Goal: Task Accomplishment & Management: Check status

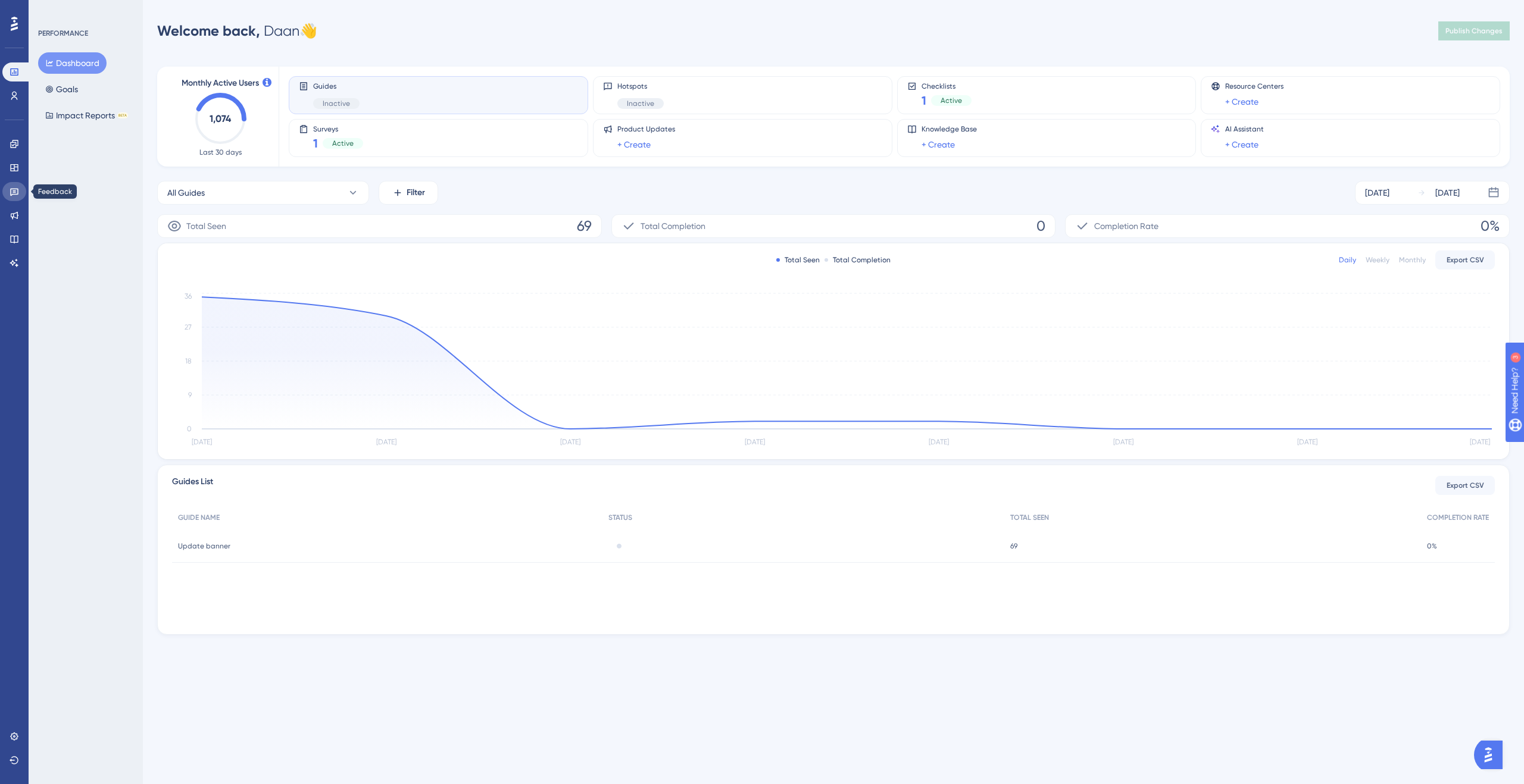
click at [14, 192] on icon at bounding box center [14, 192] width 8 height 7
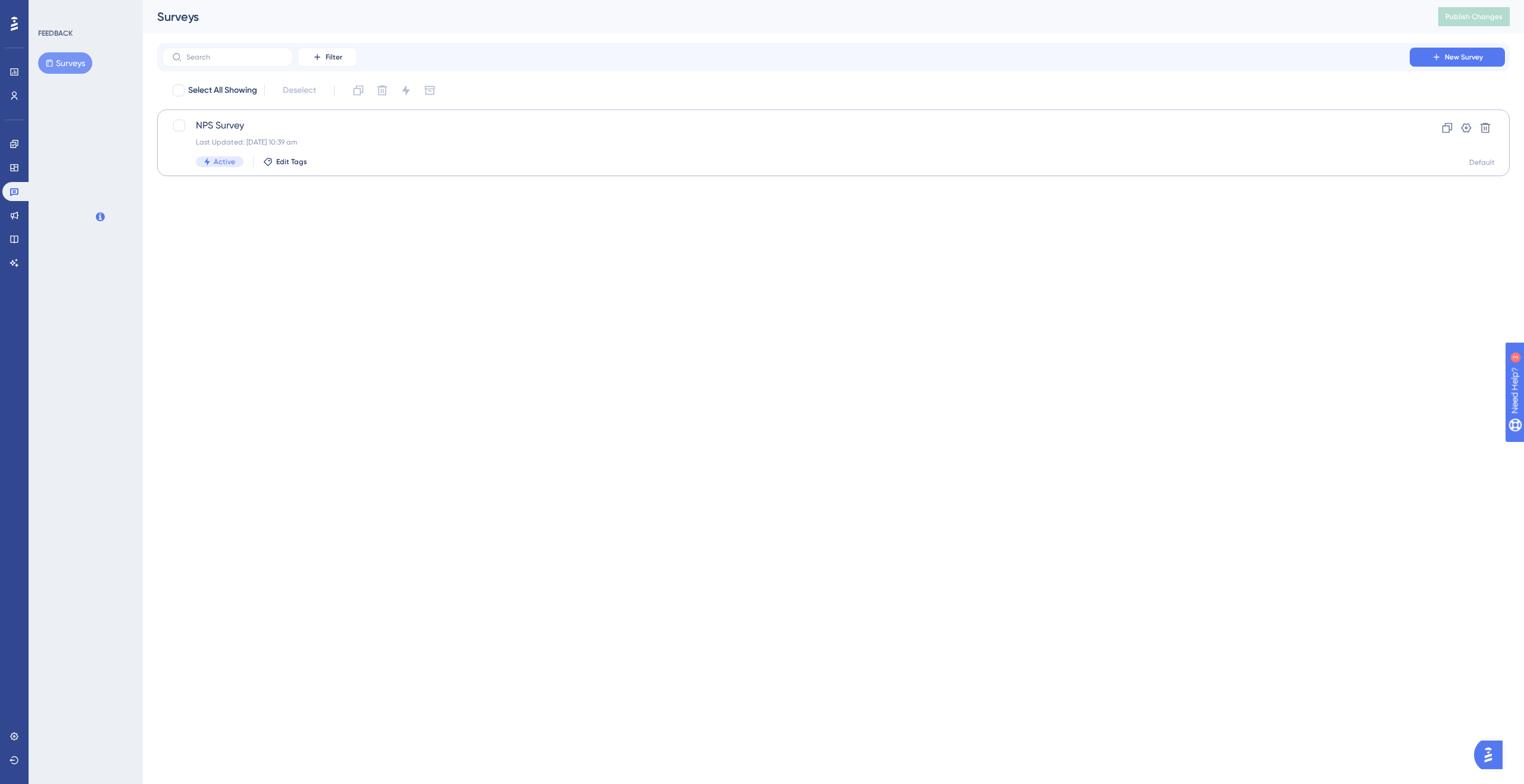
drag, startPoint x: 401, startPoint y: 176, endPoint x: 429, endPoint y: 155, distance: 35.0
click at [402, 176] on div "Performance Users Engagement Widgets Feedback Product Updates Knowledge Base AI…" at bounding box center [833, 97] width 1381 height 195
click at [434, 151] on div "NPS Survey Last Updated: [DATE] 10:39 am Active Edit Tags" at bounding box center [786, 143] width 1180 height 49
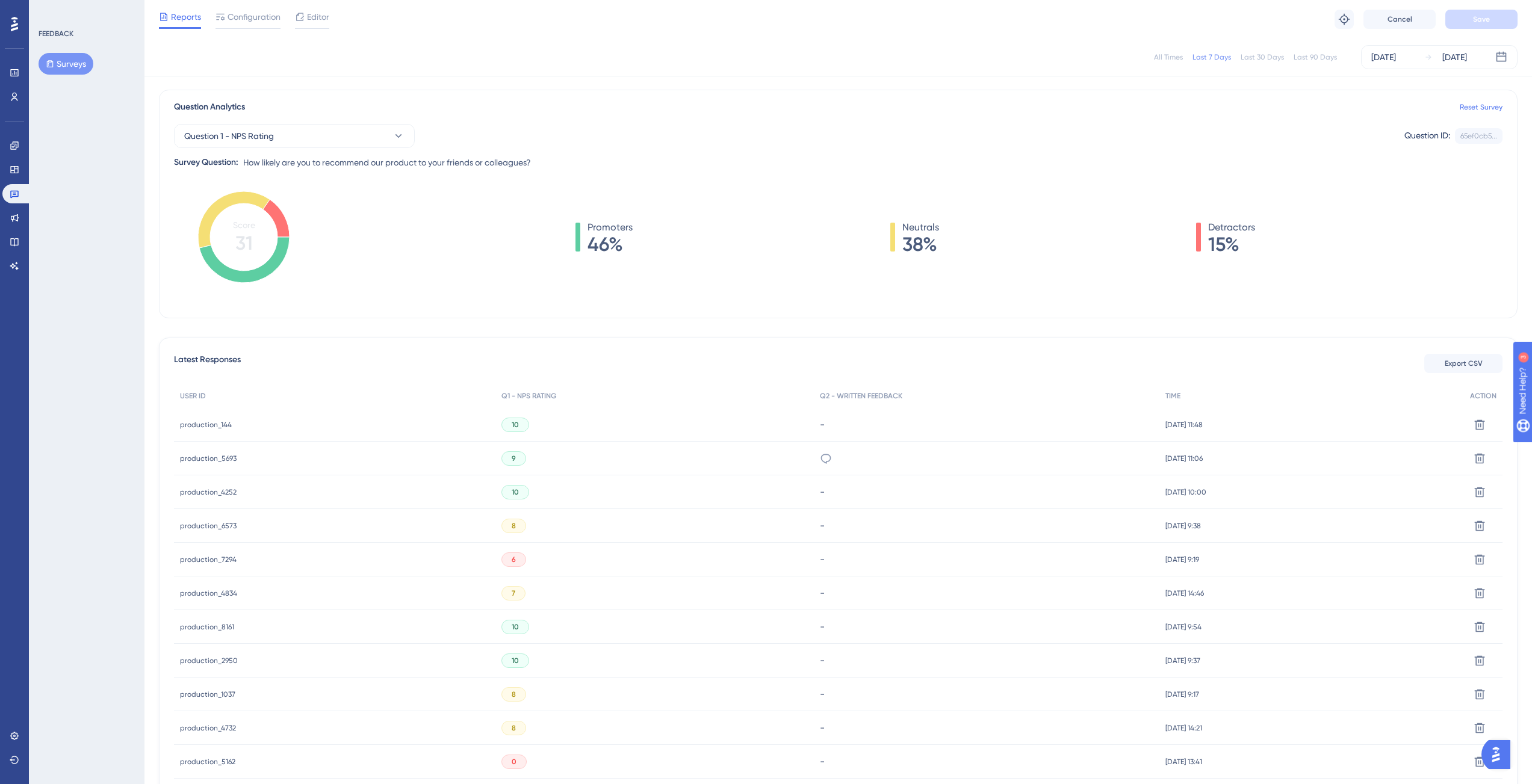
scroll to position [90, 0]
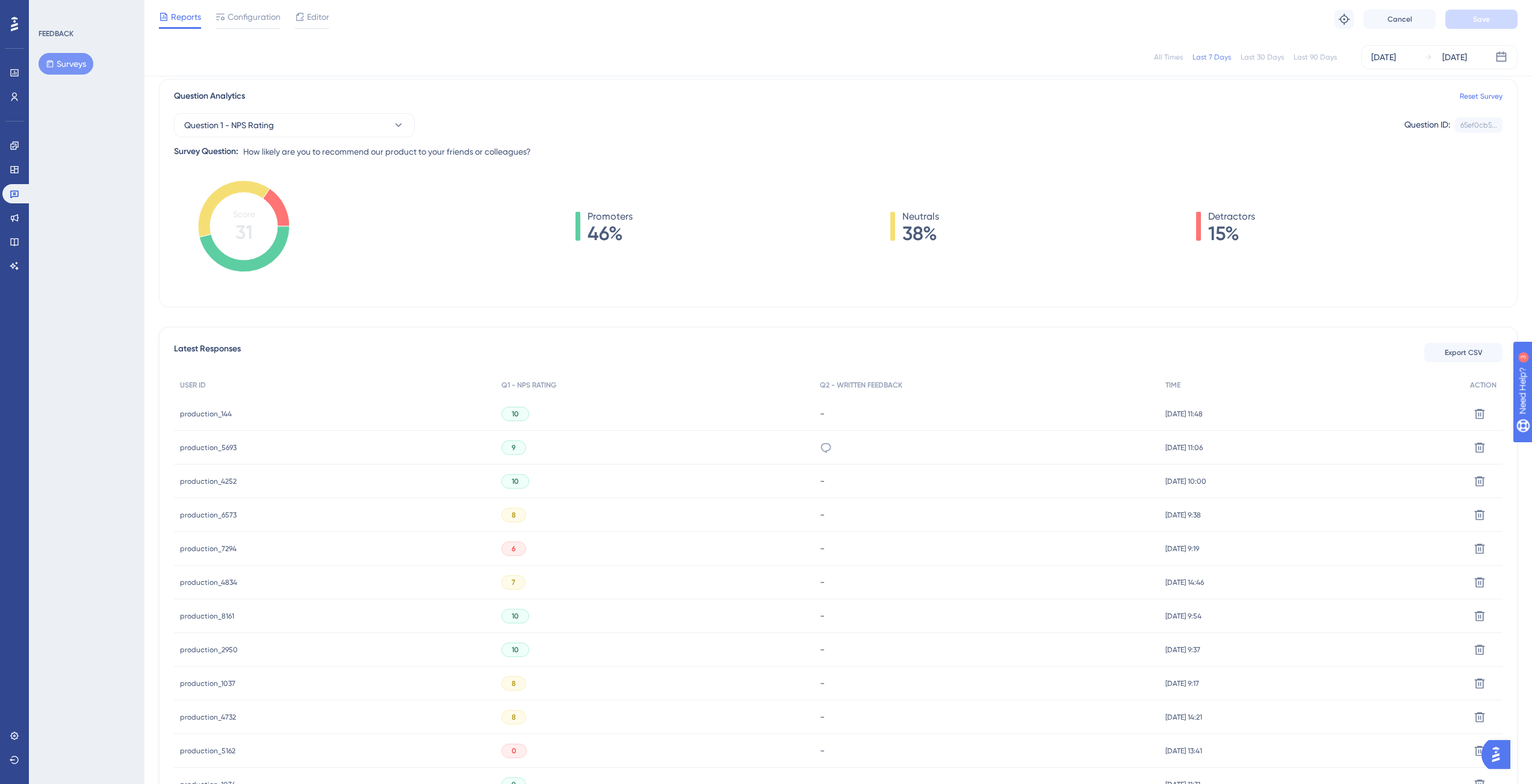
click at [187, 415] on span "production_144" at bounding box center [205, 414] width 52 height 9
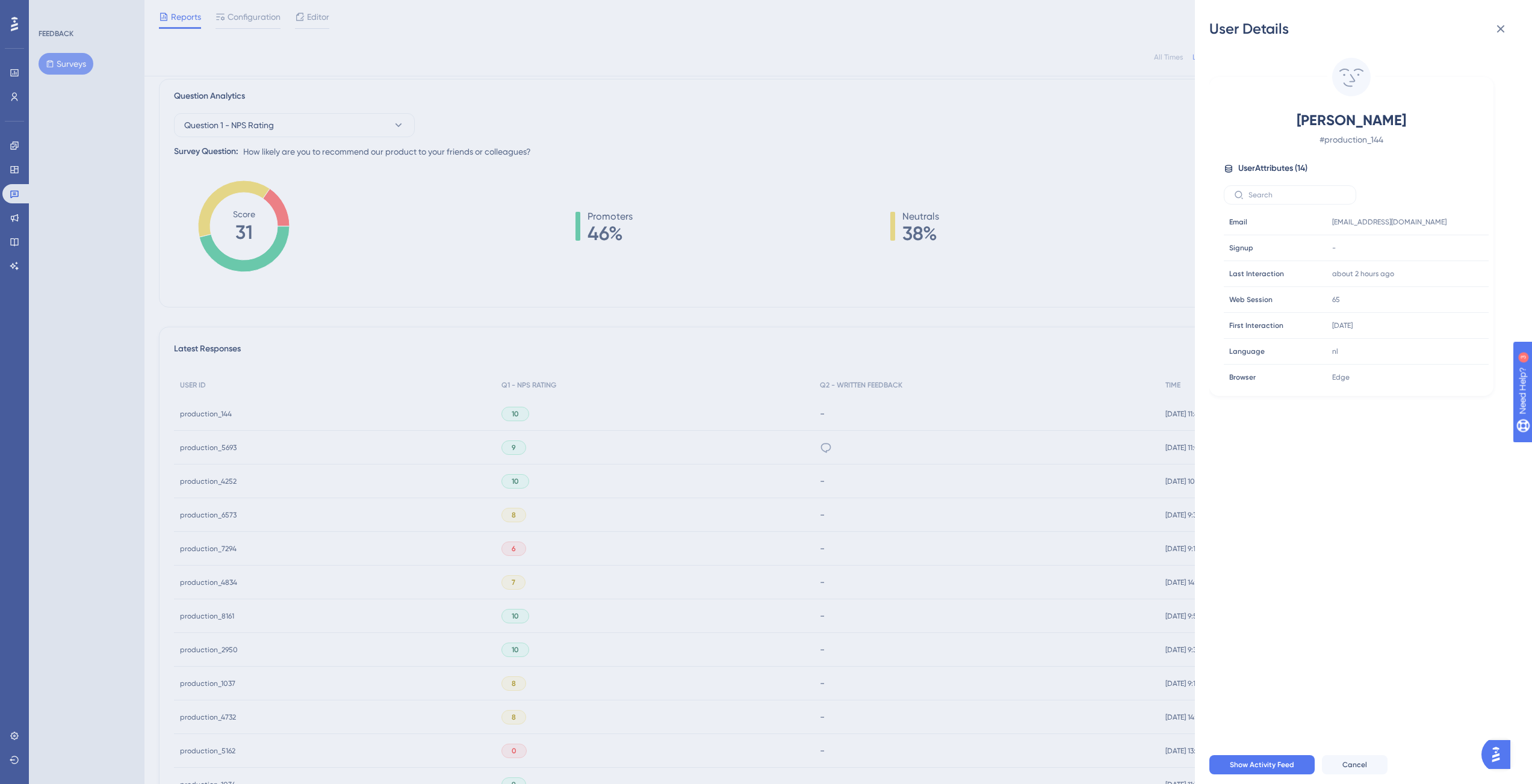
click at [938, 253] on div "User Details Jo De Wel # production_144 User Attributes ( 14 ) Email Email [EMA…" at bounding box center [766, 392] width 1532 height 784
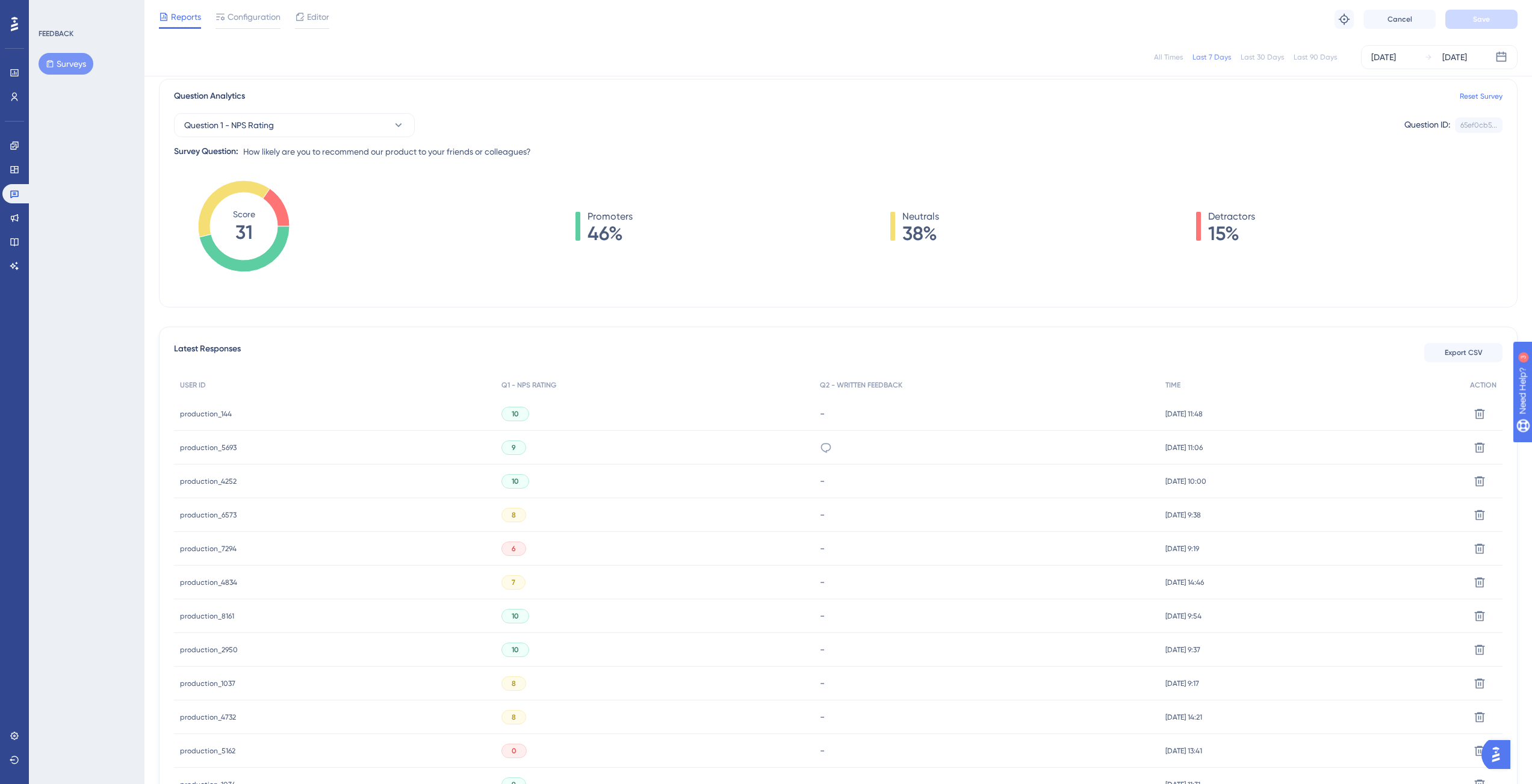
click at [214, 447] on span "production_5693" at bounding box center [208, 448] width 57 height 9
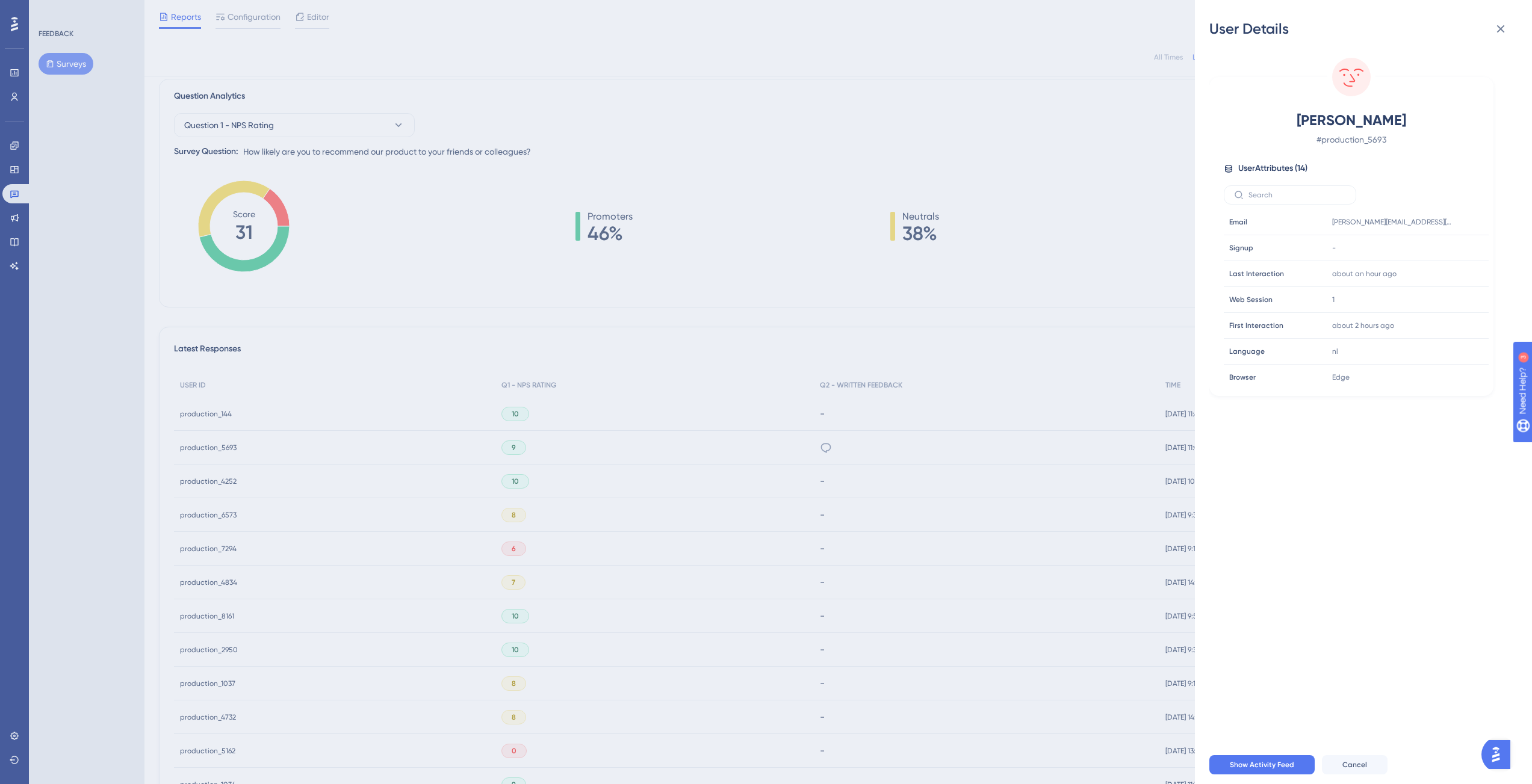
click at [781, 272] on div "User Details [PERSON_NAME] # production_5693 User Attributes ( 14 ) Email Email…" at bounding box center [766, 392] width 1532 height 784
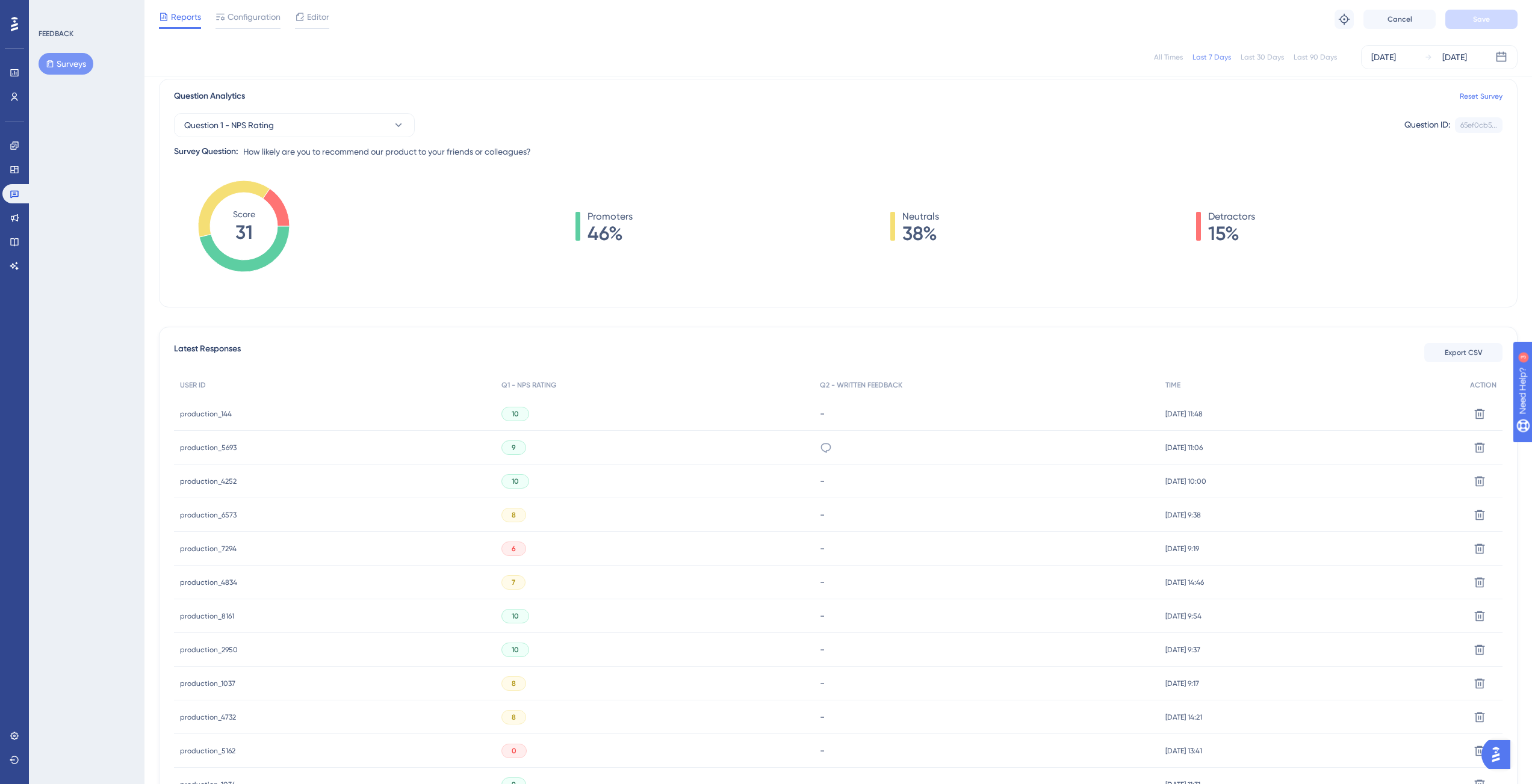
click at [203, 485] on span "production_4252" at bounding box center [208, 481] width 57 height 9
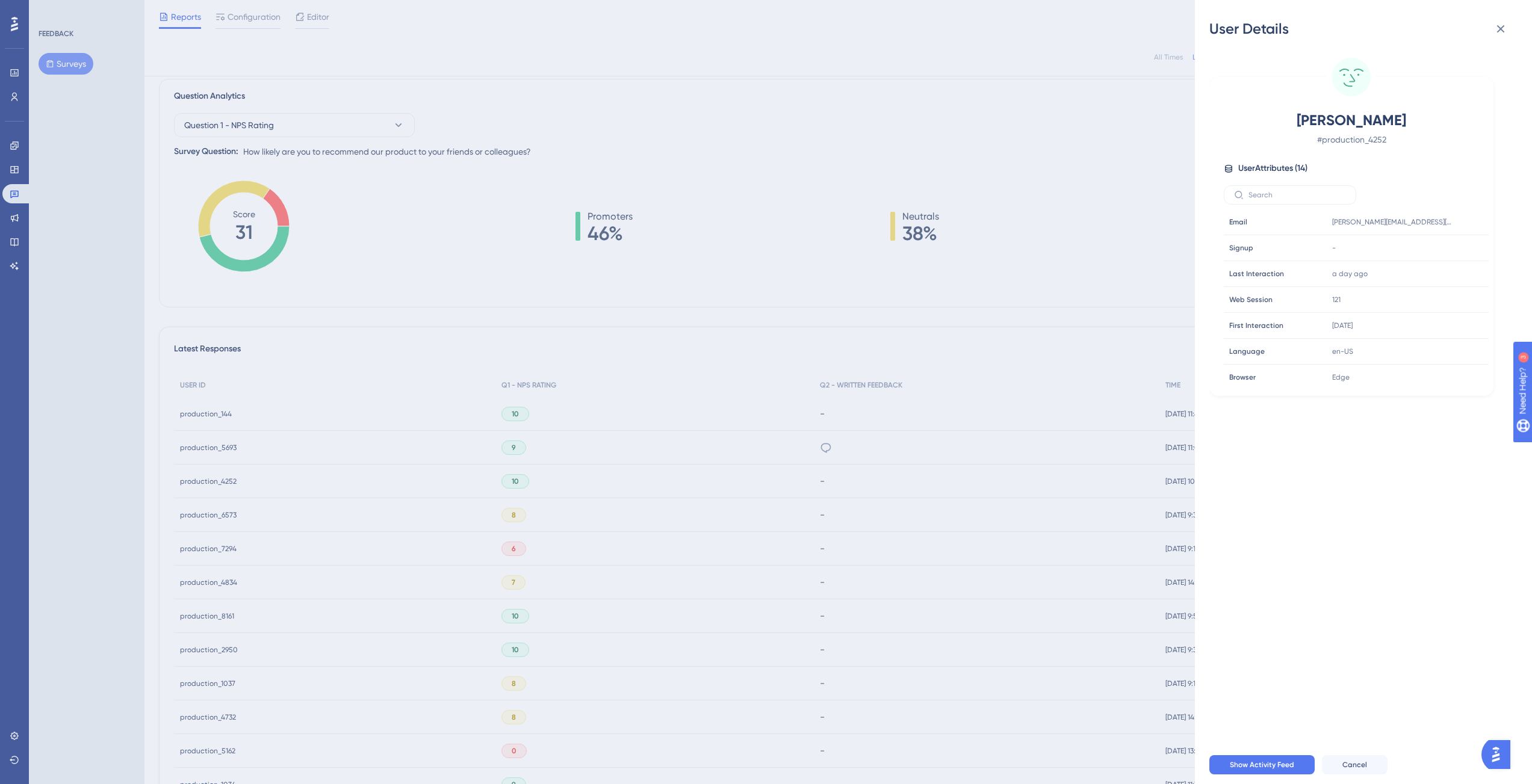
click at [798, 287] on div "User Details [PERSON_NAME] # production_4252 User Attributes ( 14 ) Email Email…" at bounding box center [766, 392] width 1532 height 784
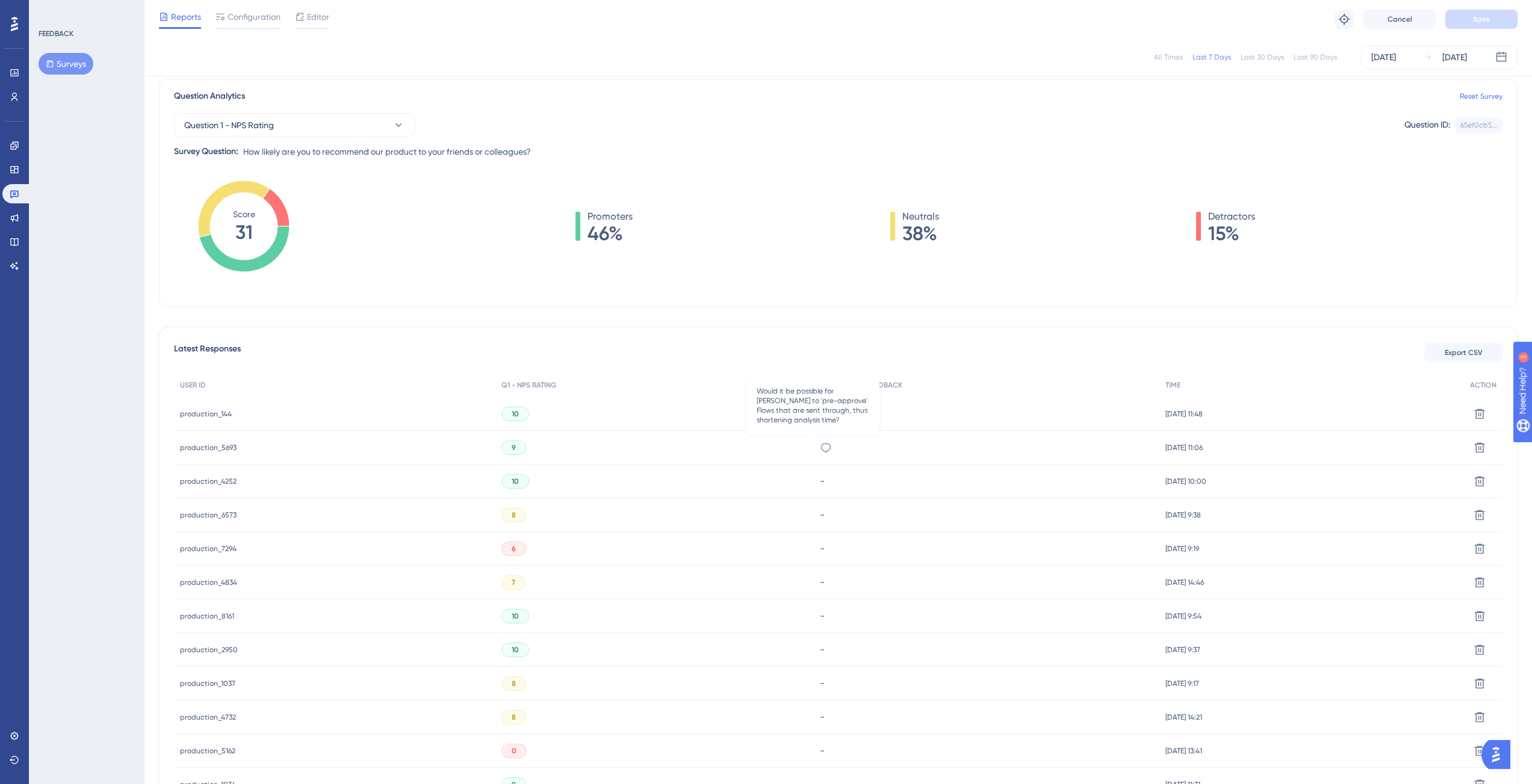
click at [819, 447] on icon at bounding box center [825, 447] width 12 height 12
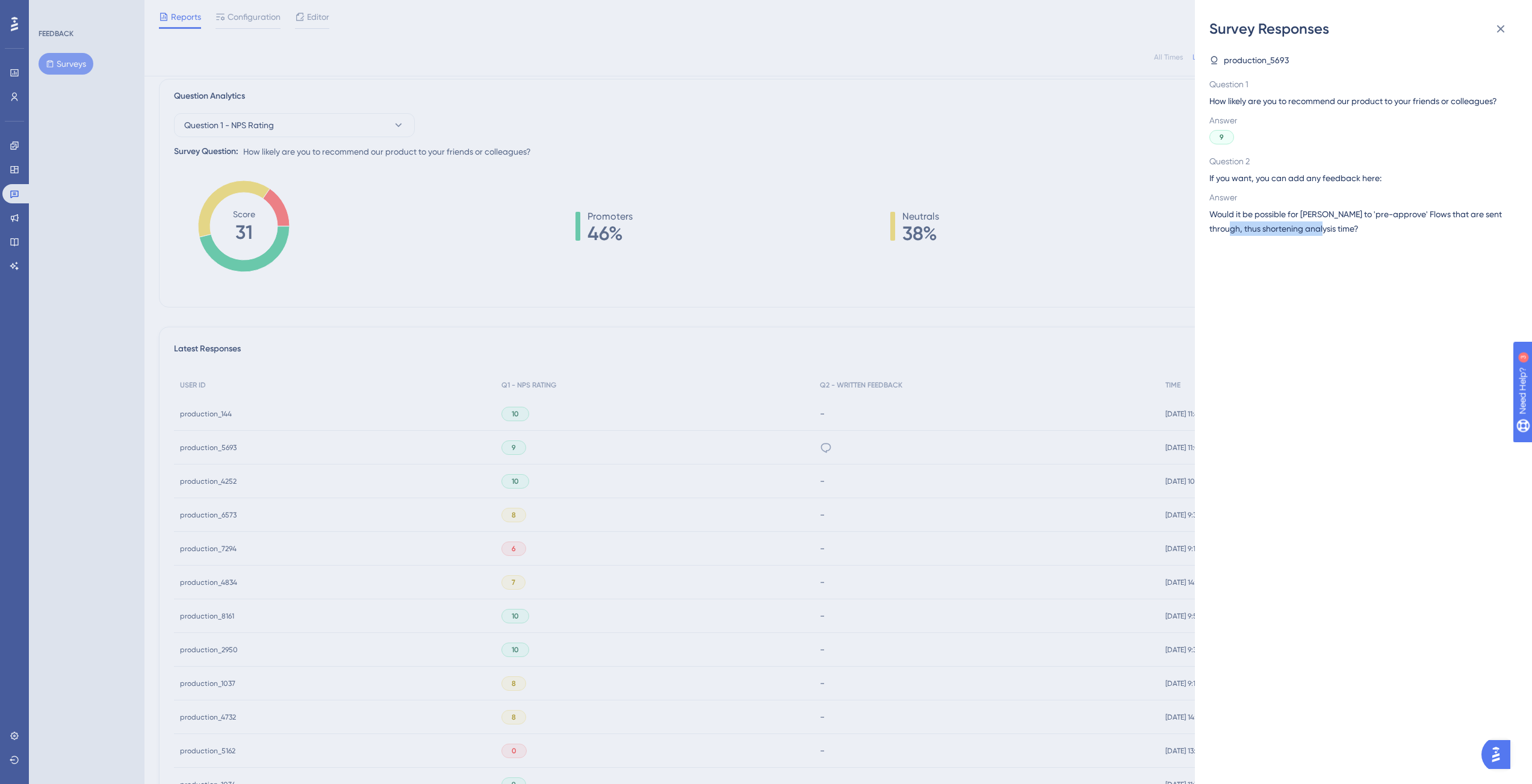
drag, startPoint x: 1231, startPoint y: 223, endPoint x: 1349, endPoint y: 221, distance: 118.0
click at [1349, 221] on span "Would it be possible for [PERSON_NAME] to 'pre-approve' Flows that are sent thr…" at bounding box center [1358, 221] width 299 height 29
click at [1349, 225] on span "Would it be possible for [PERSON_NAME] to 'pre-approve' Flows that are sent thr…" at bounding box center [1358, 221] width 299 height 29
drag, startPoint x: 1347, startPoint y: 225, endPoint x: 1298, endPoint y: 216, distance: 49.8
click at [1298, 216] on span "Would it be possible for [PERSON_NAME] to 'pre-approve' Flows that are sent thr…" at bounding box center [1358, 221] width 299 height 29
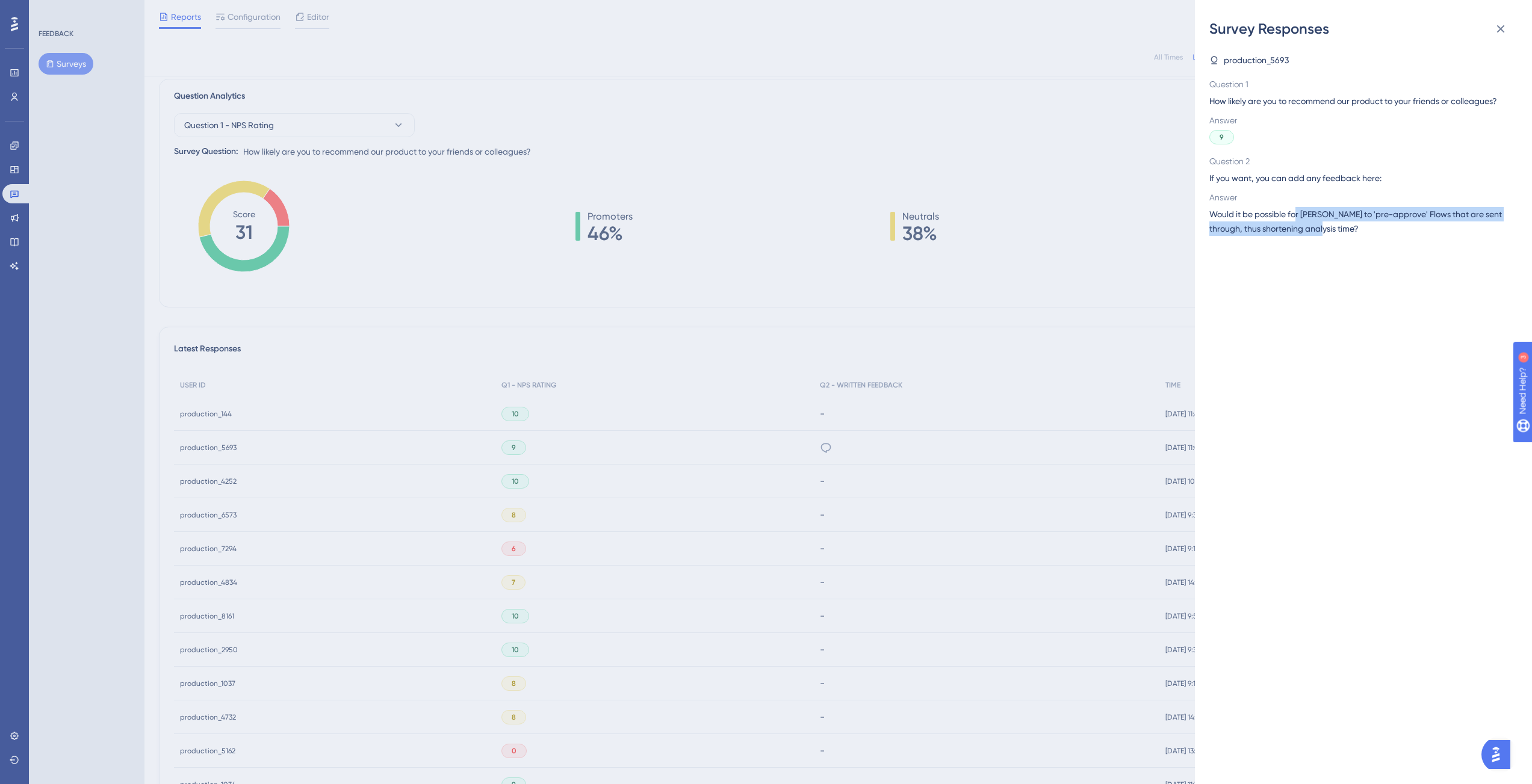
click at [1392, 236] on div "production_5693 Question 1 How likely are you to recommend our product to your …" at bounding box center [1368, 411] width 318 height 745
click at [1498, 32] on icon at bounding box center [1500, 28] width 14 height 14
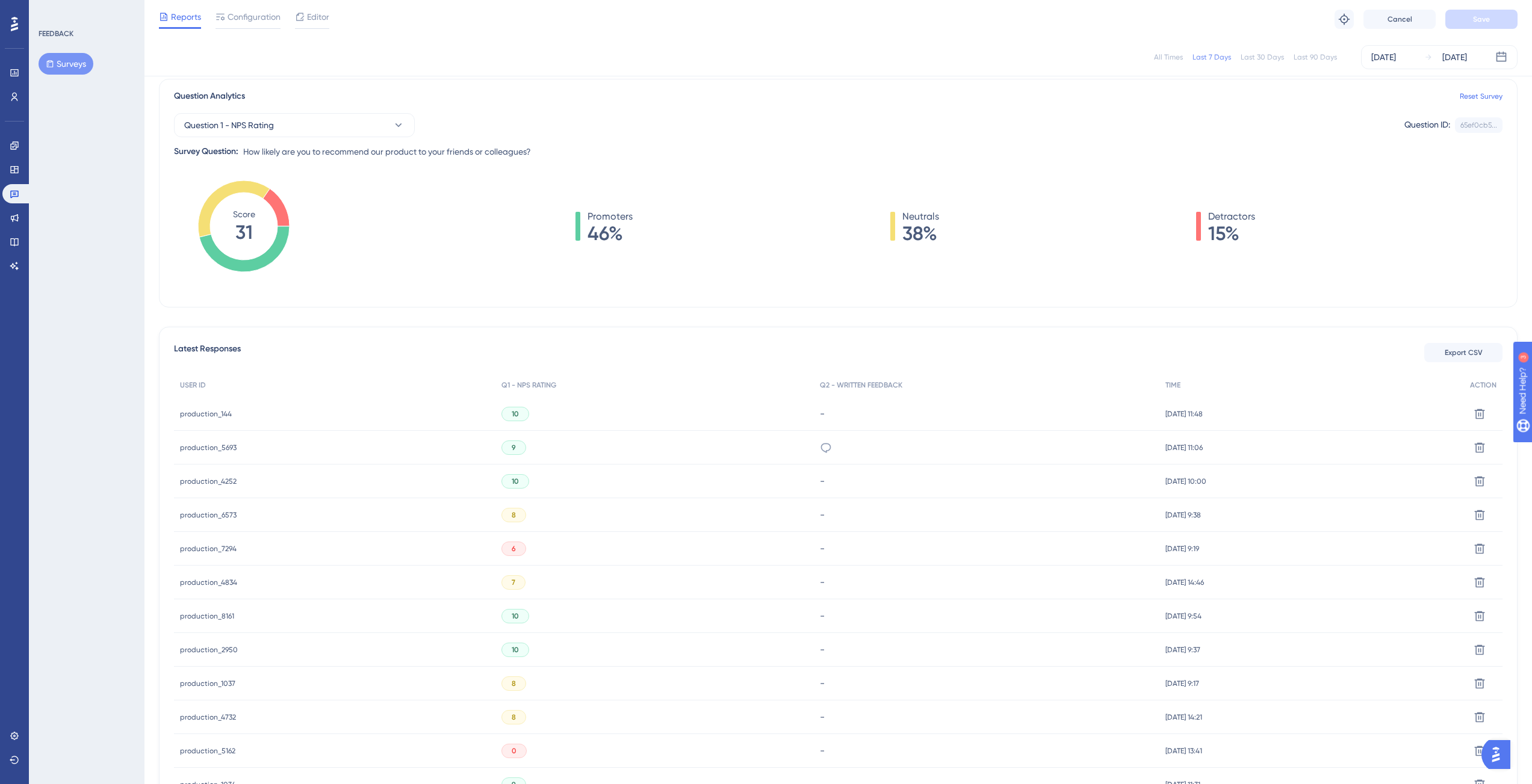
click at [197, 445] on span "production_5693" at bounding box center [208, 448] width 57 height 9
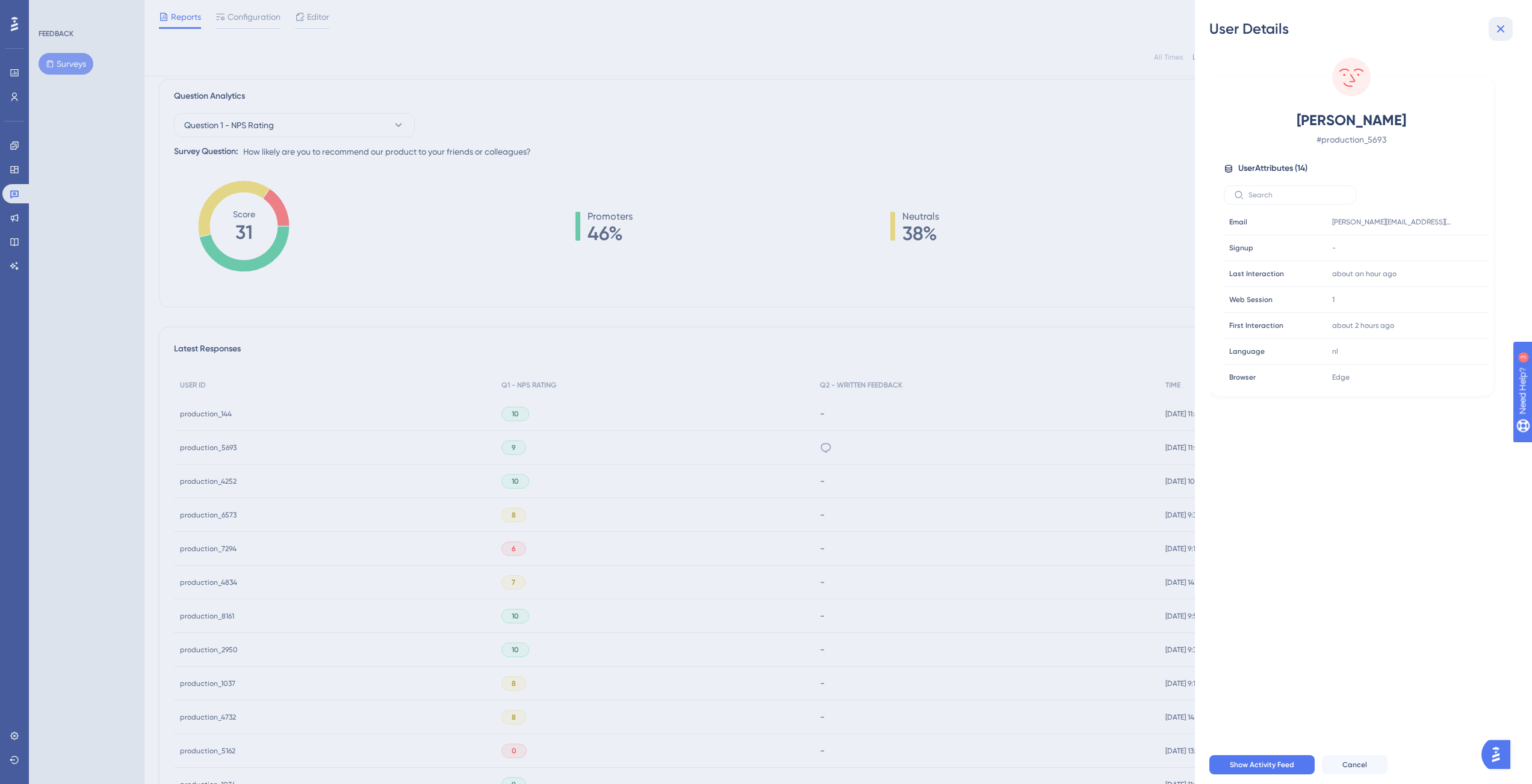
click at [1506, 24] on icon at bounding box center [1500, 28] width 14 height 14
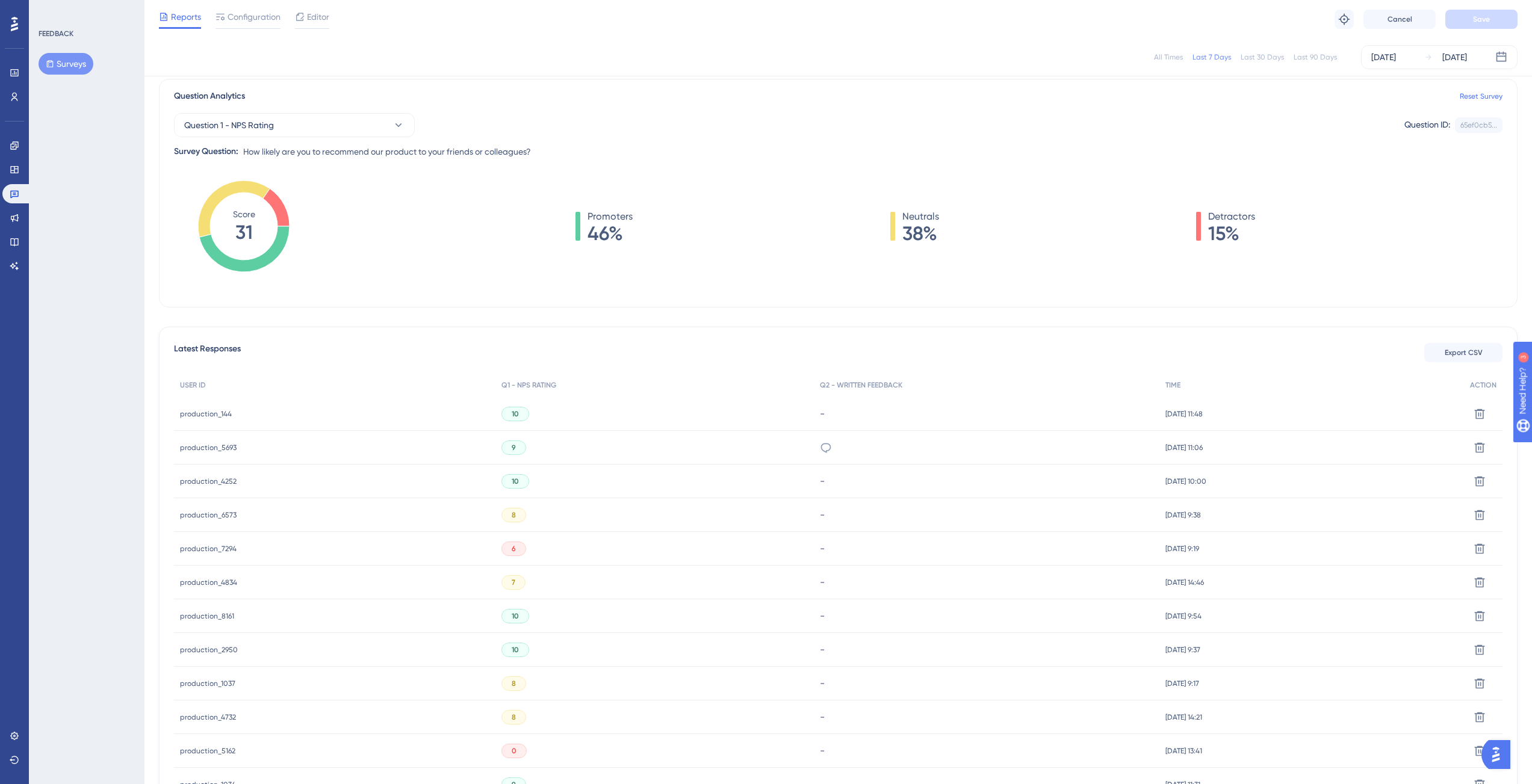
click at [819, 445] on icon at bounding box center [825, 447] width 12 height 12
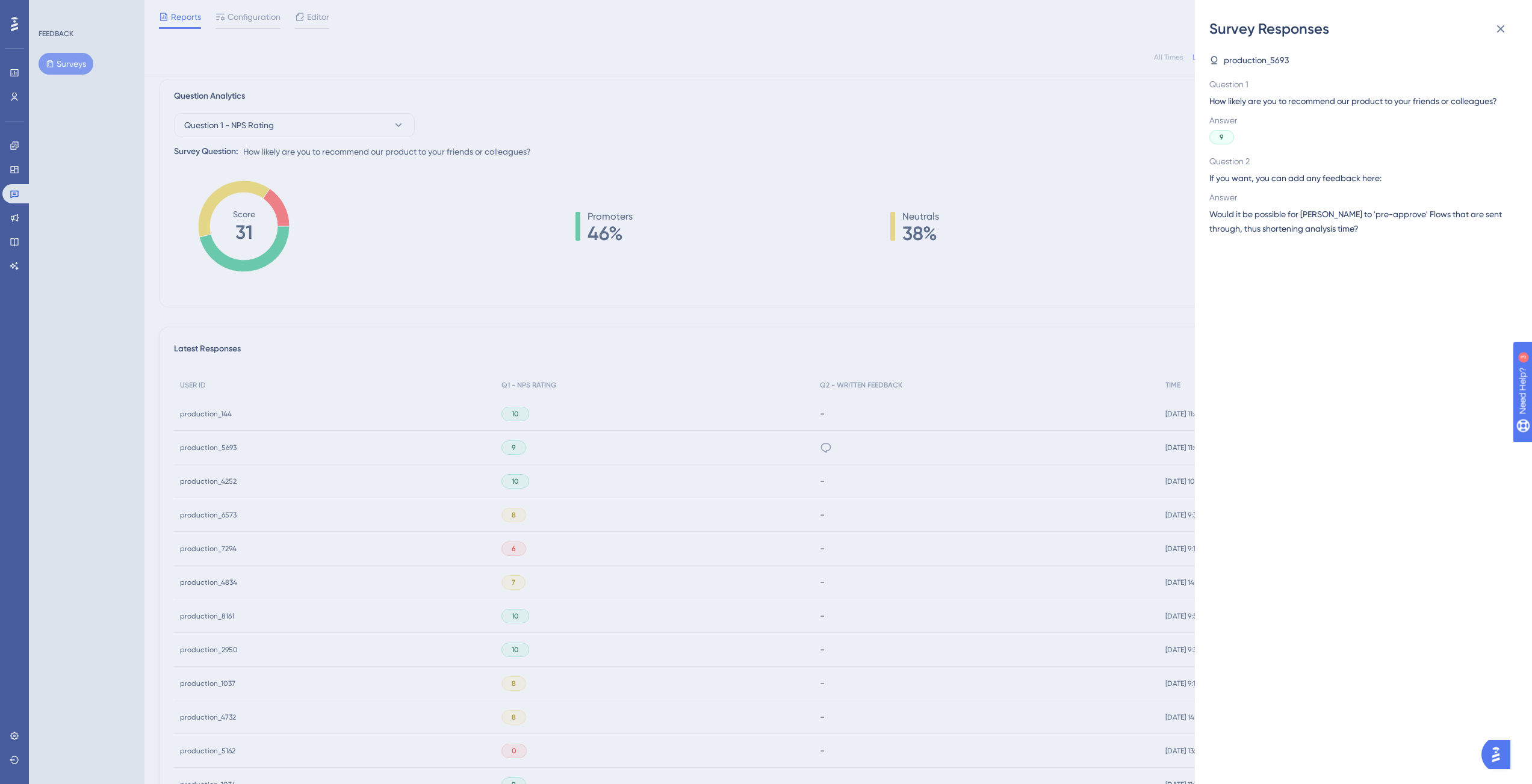
click at [514, 475] on div "Survey Responses production_5693 Question 1 How likely are you to recommend our…" at bounding box center [766, 392] width 1532 height 784
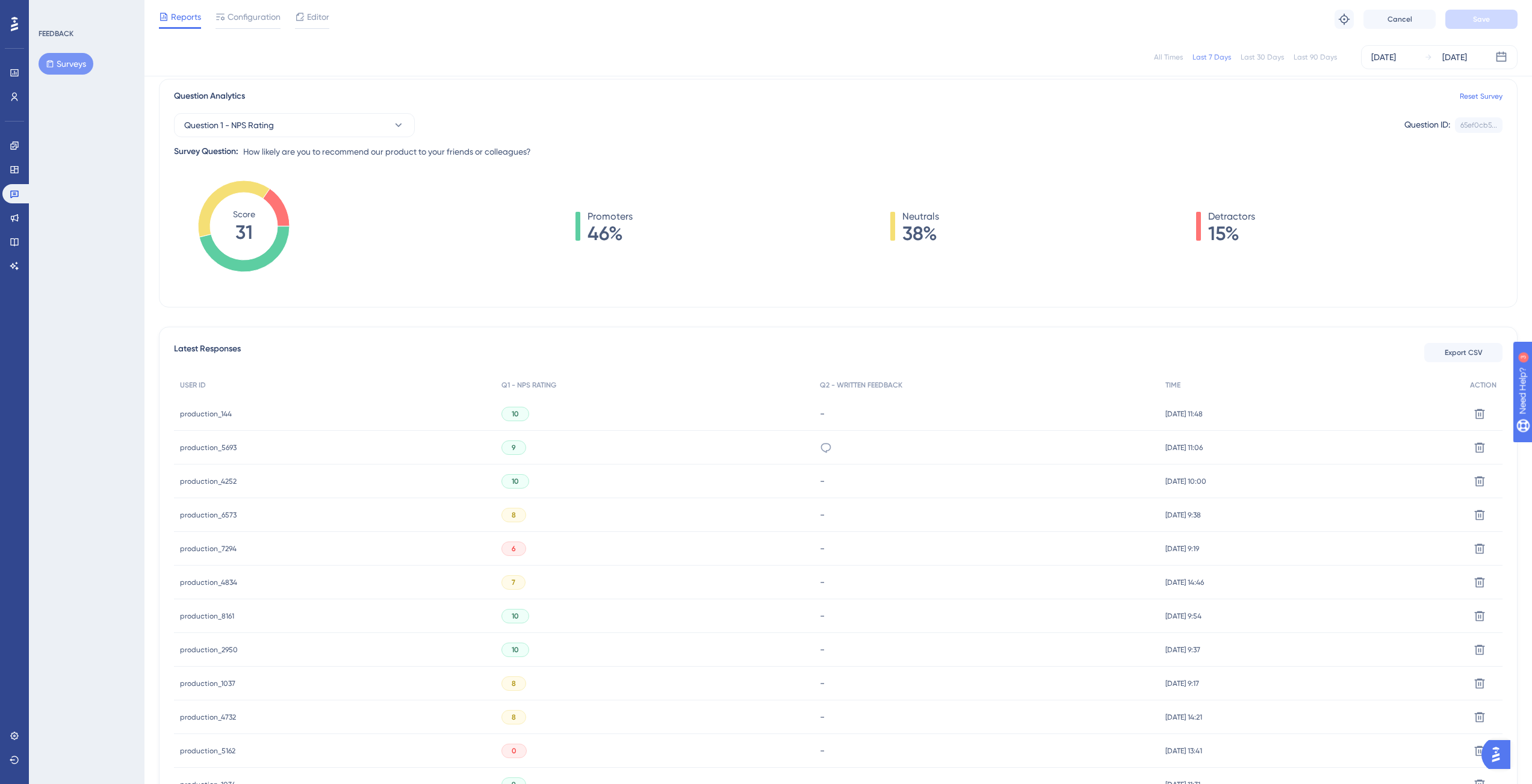
click at [513, 477] on div "10" at bounding box center [514, 481] width 27 height 14
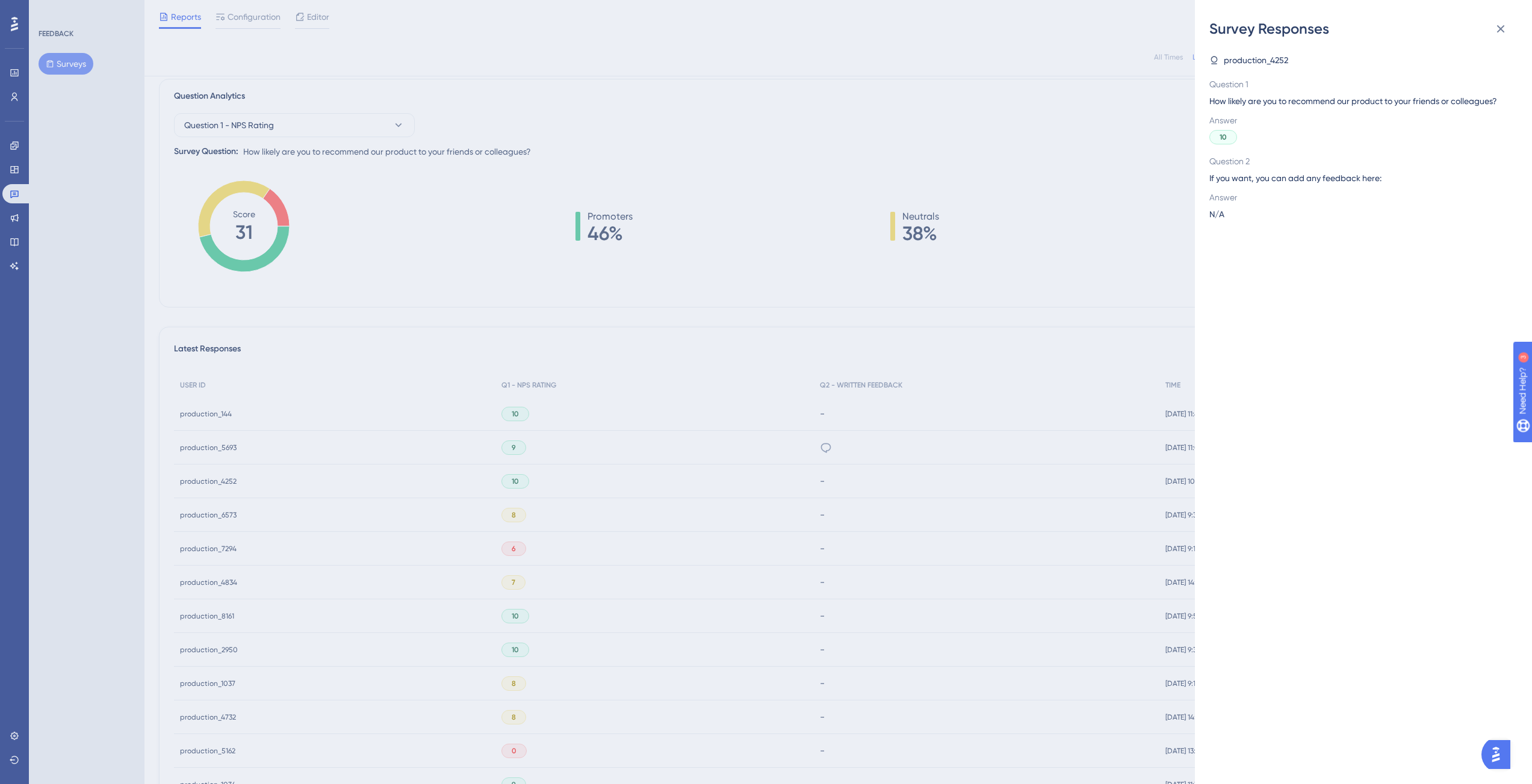
click at [720, 320] on div "Survey Responses production_4252 Question 1 How likely are you to recommend our…" at bounding box center [766, 392] width 1532 height 784
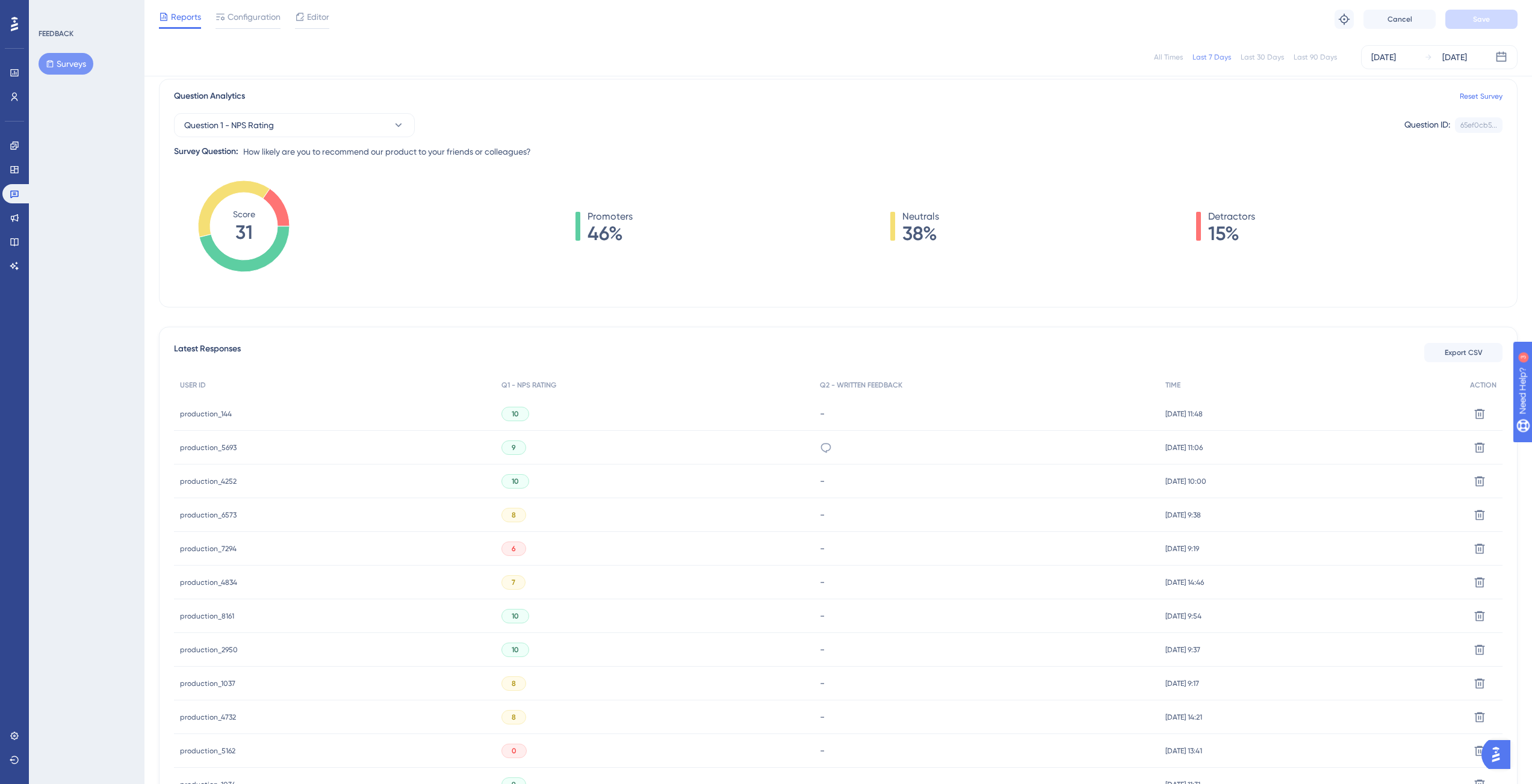
click at [210, 482] on span "production_4252" at bounding box center [208, 481] width 57 height 9
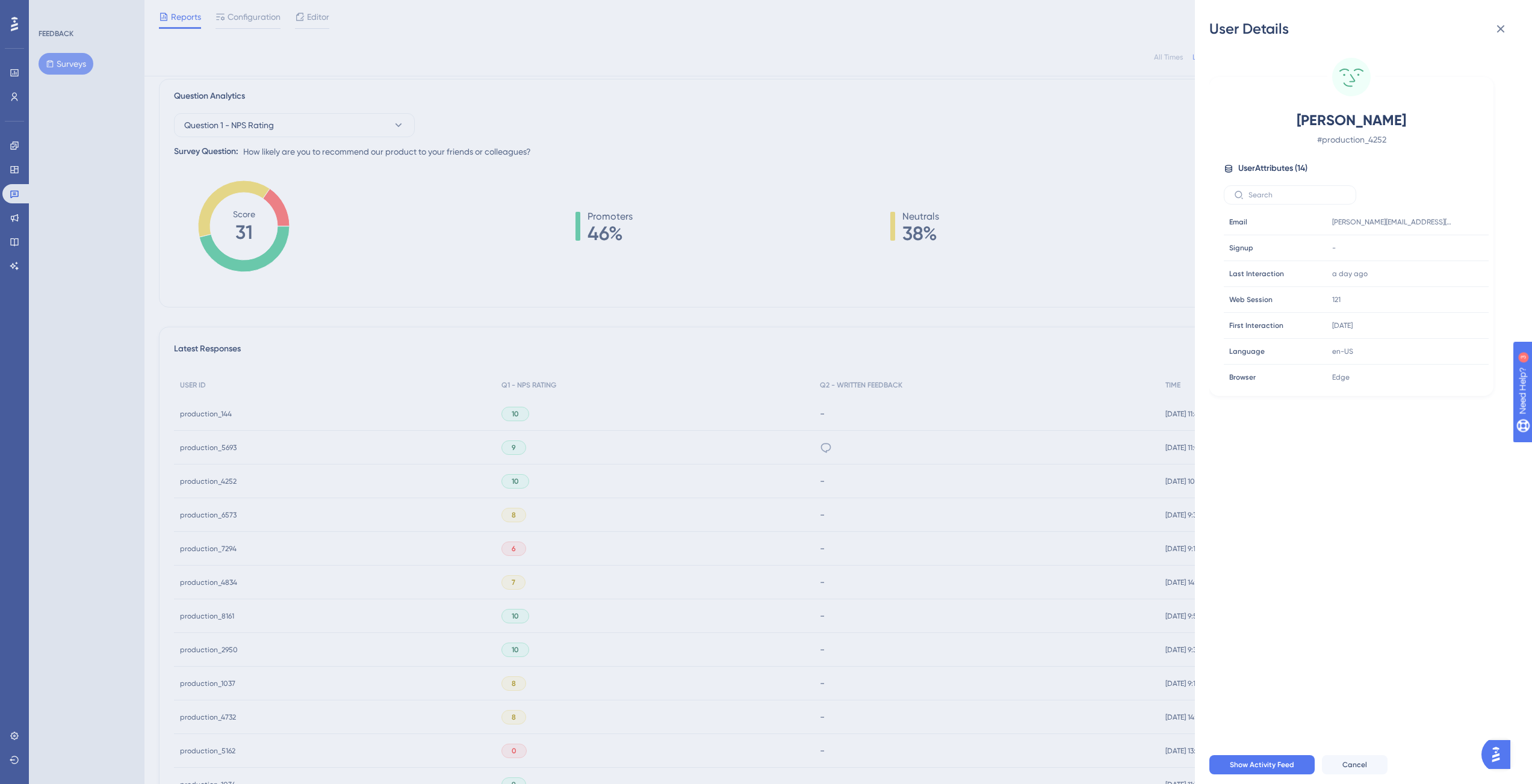
click at [473, 413] on div "User Details [PERSON_NAME] # production_4252 User Attributes ( 14 ) Email Email…" at bounding box center [766, 392] width 1532 height 784
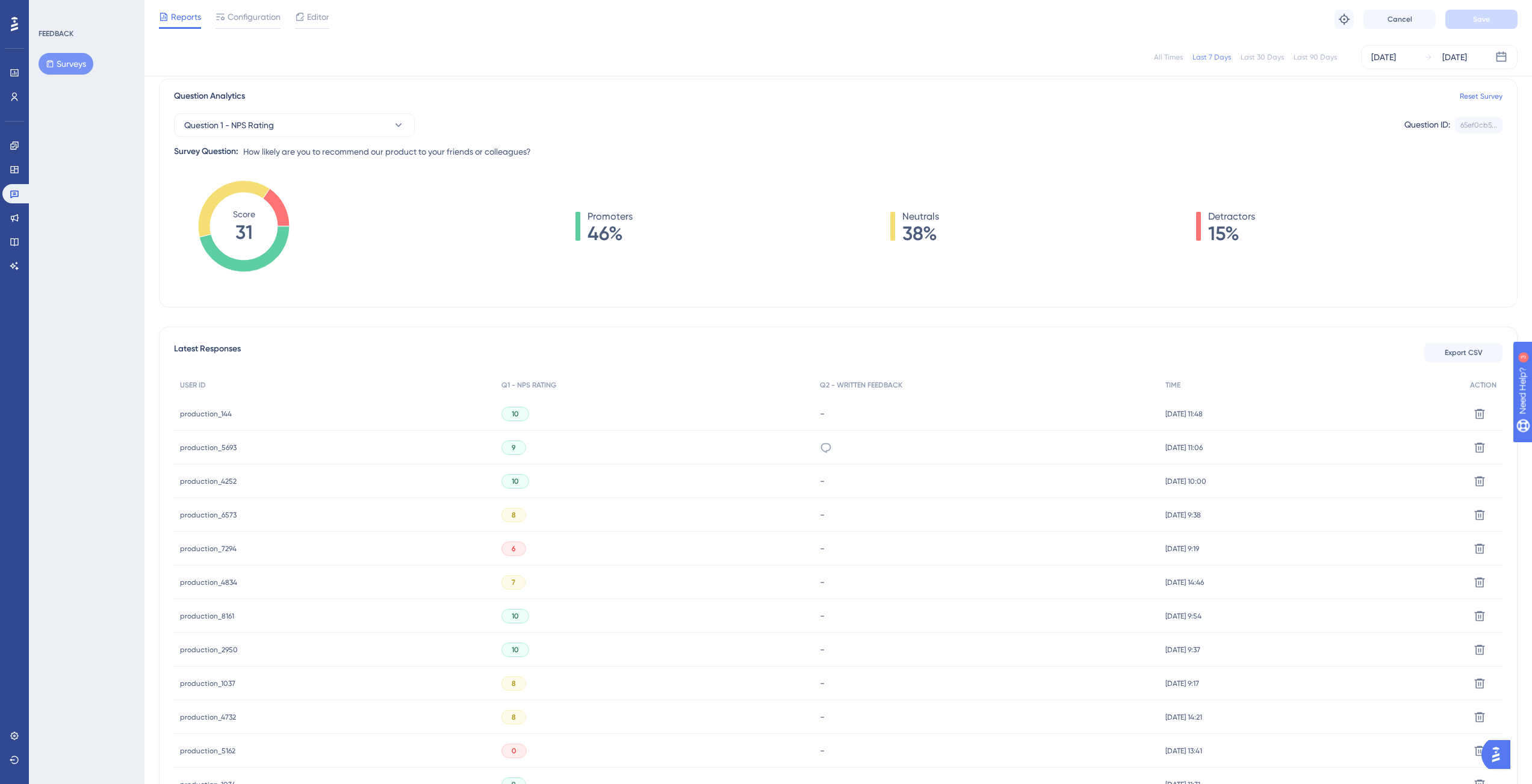
click at [198, 418] on span "production_144" at bounding box center [205, 414] width 52 height 9
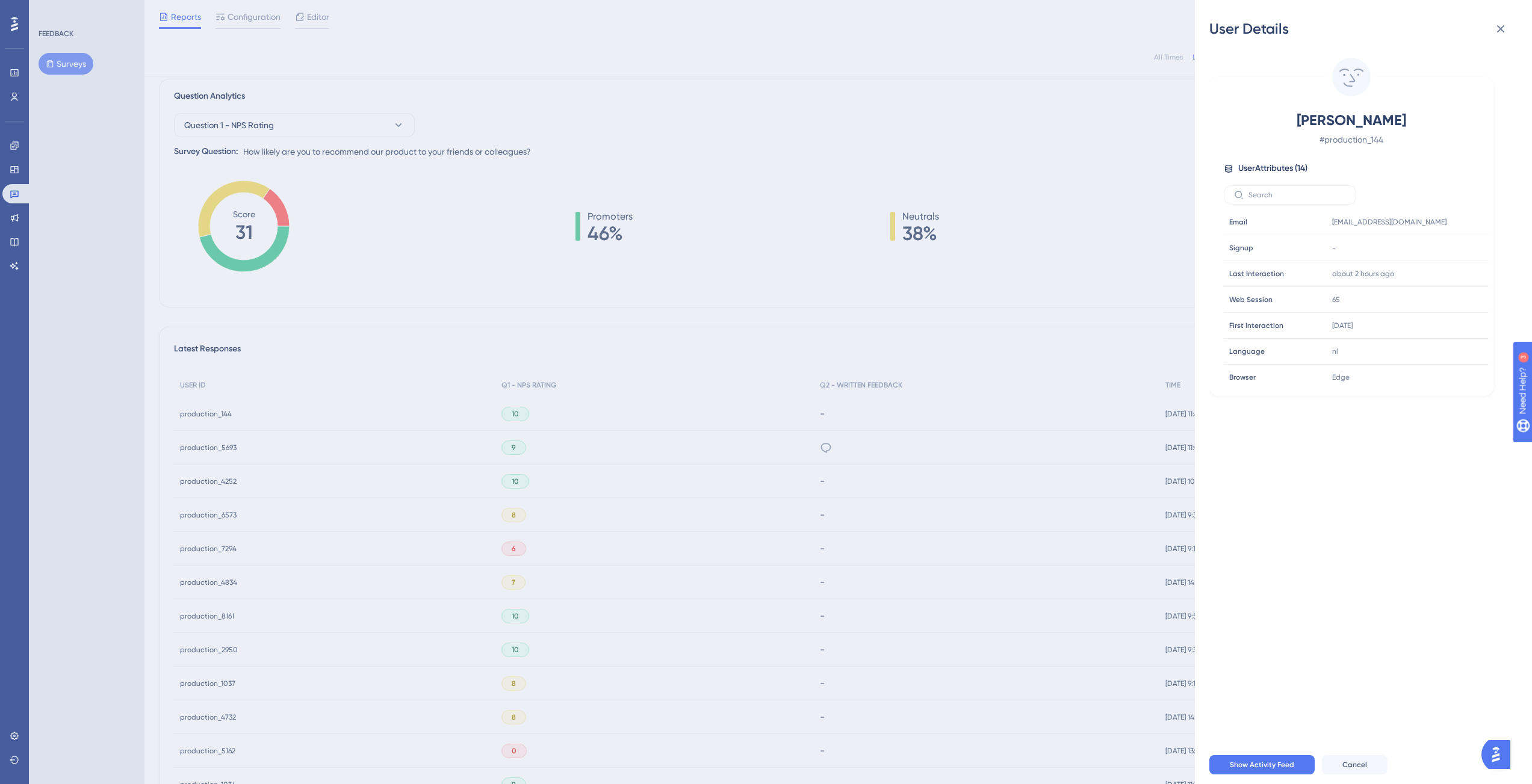
click at [503, 336] on div "User Details Jo De Wel # production_144 User Attributes ( 14 ) Email Email [EMA…" at bounding box center [766, 392] width 1532 height 784
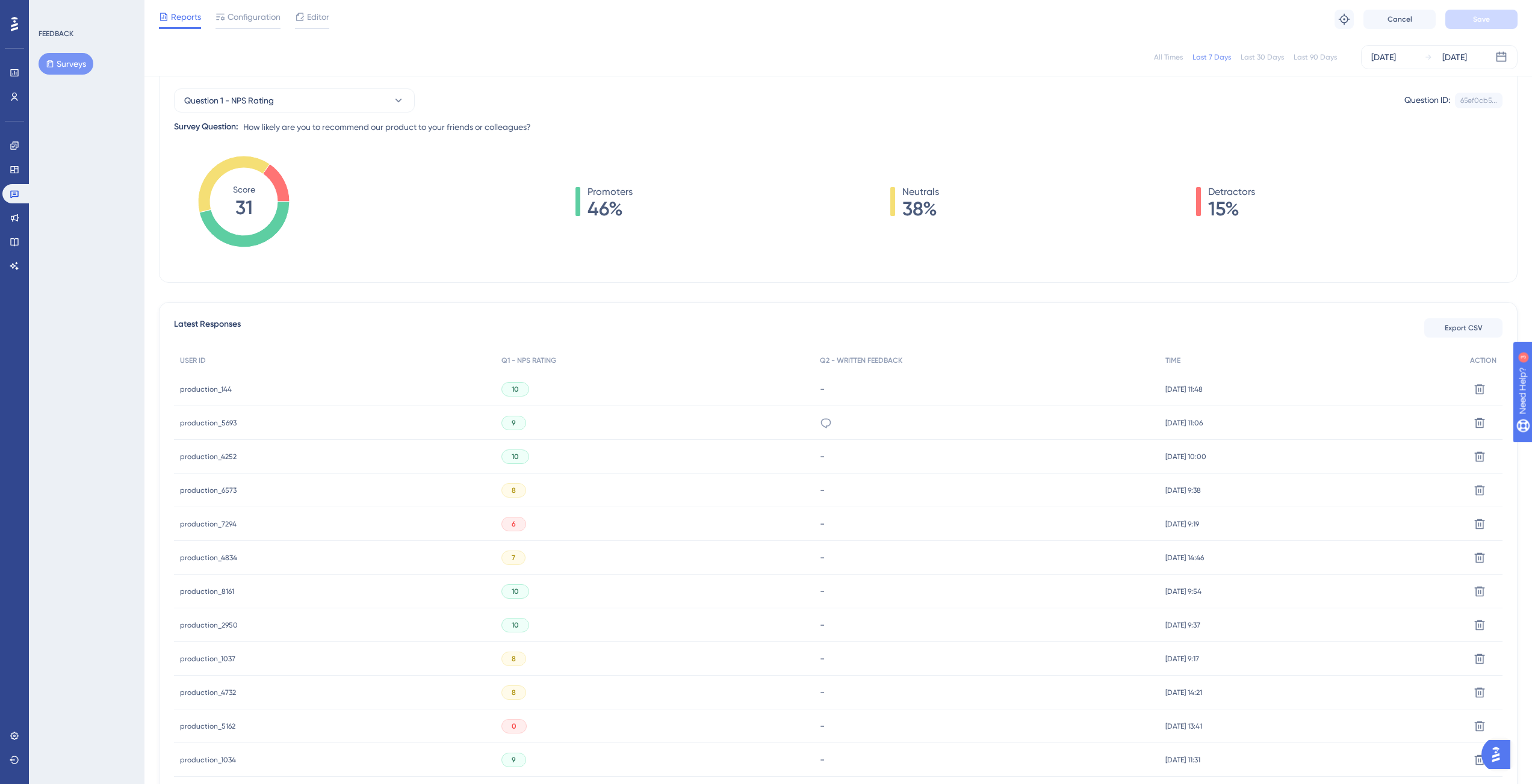
scroll to position [0, 0]
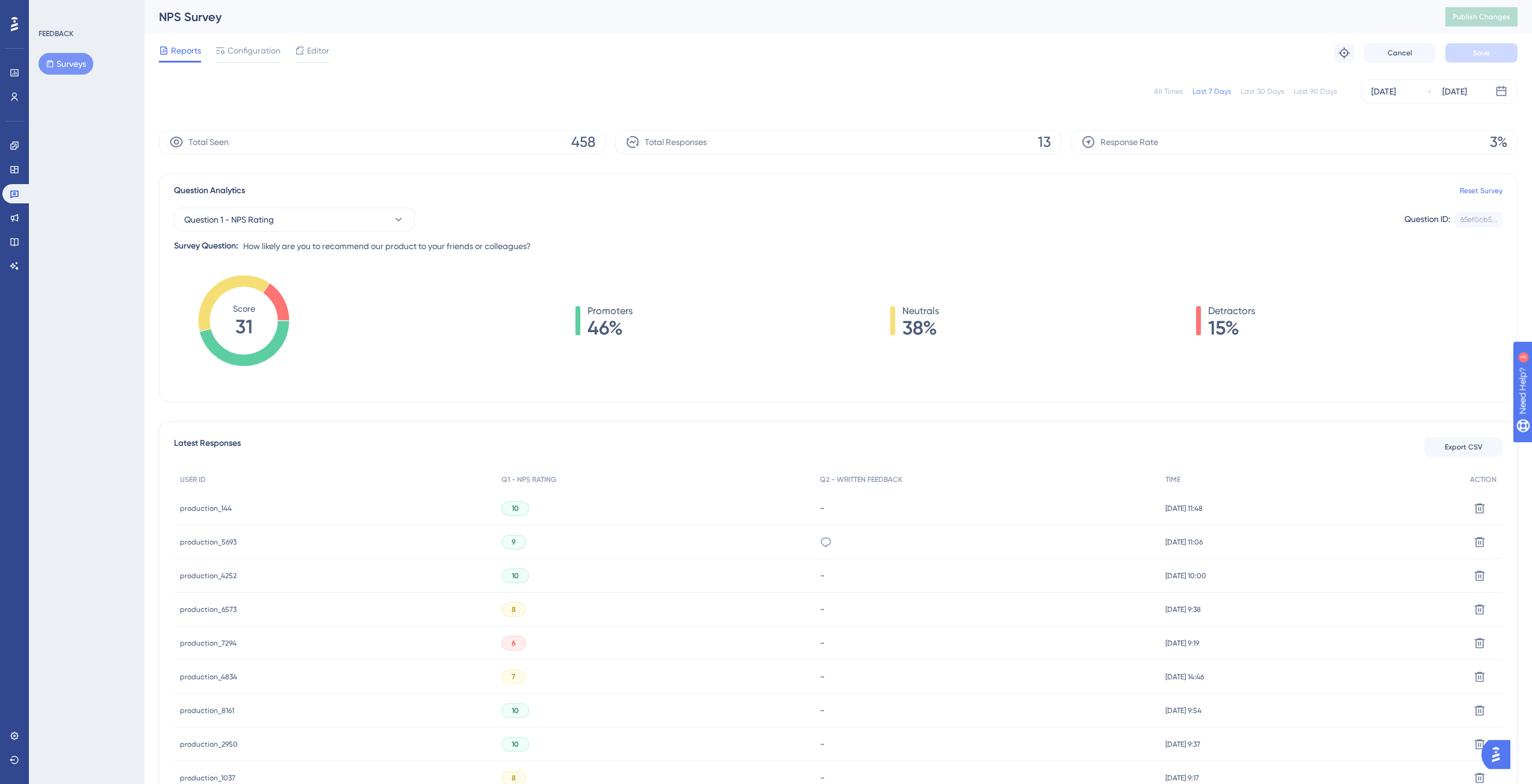
drag, startPoint x: 835, startPoint y: 263, endPoint x: 841, endPoint y: 264, distance: 6.1
click at [835, 263] on div "Question Analytics Reset Survey Question 1 - NPS Rating Question ID: 65ef0cb5..…" at bounding box center [837, 287] width 1358 height 229
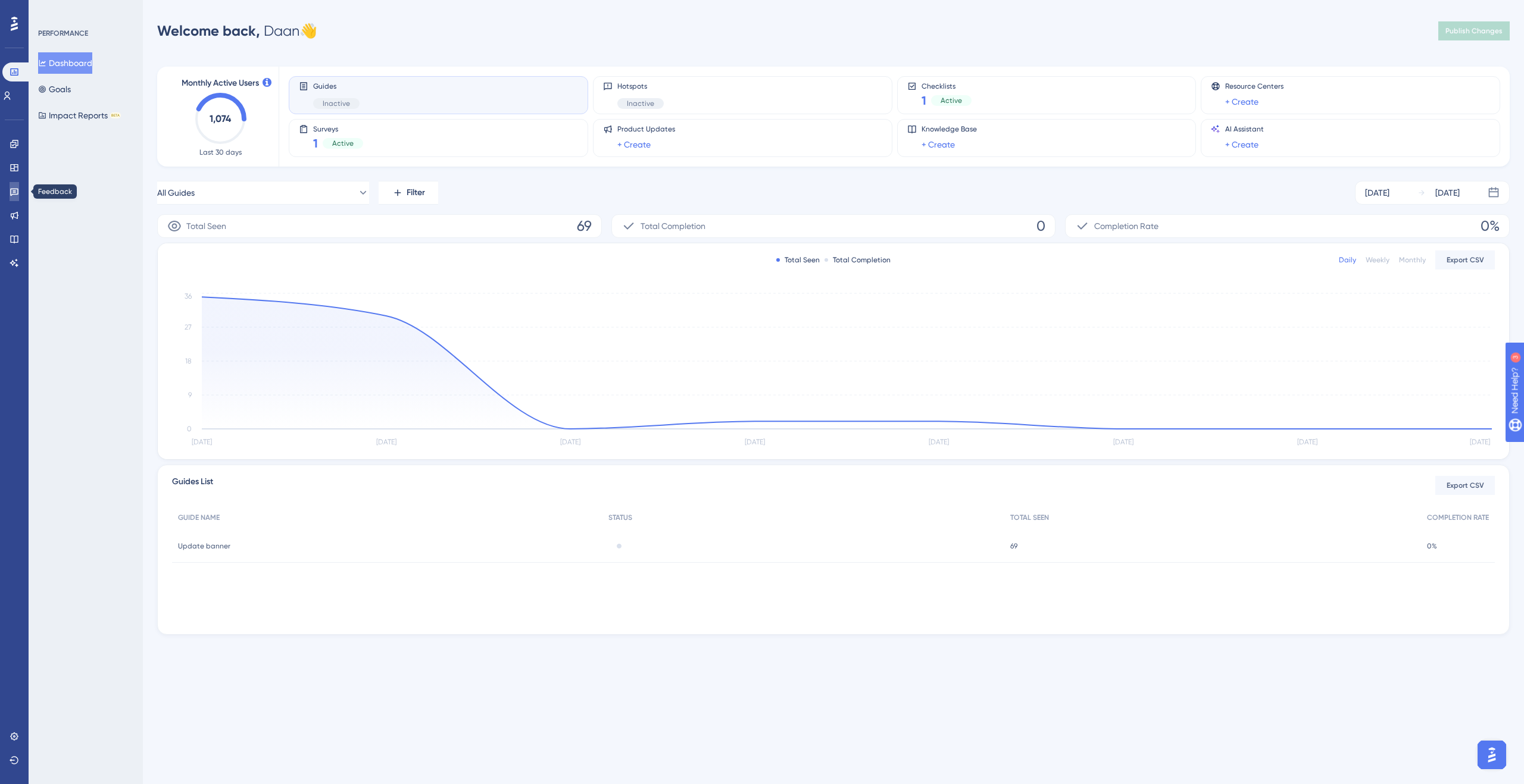
click at [12, 192] on icon at bounding box center [14, 192] width 9 height 9
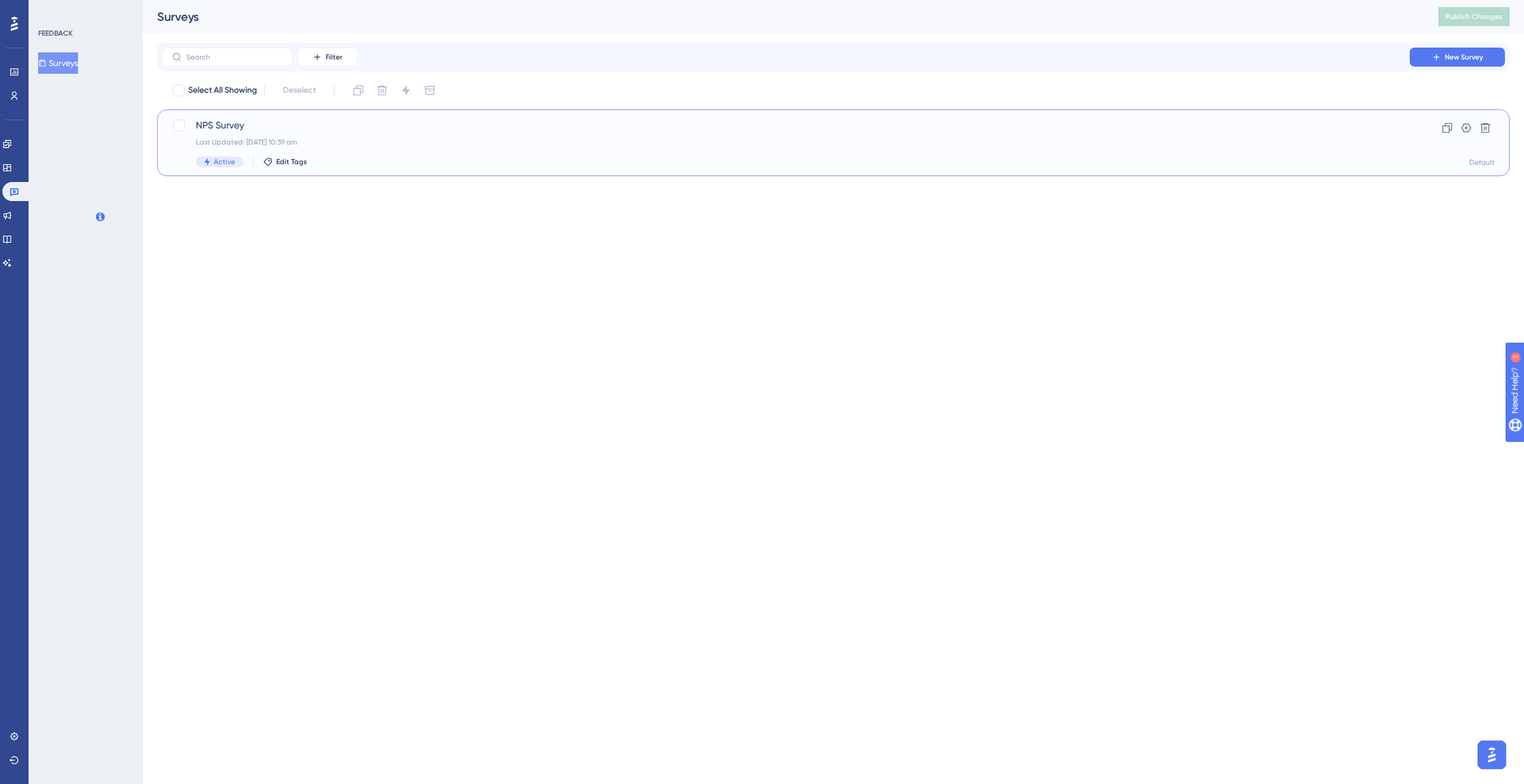
click at [317, 155] on div "NPS Survey Last Updated: [DATE] 10:39 am Active Edit Tags" at bounding box center [786, 143] width 1180 height 49
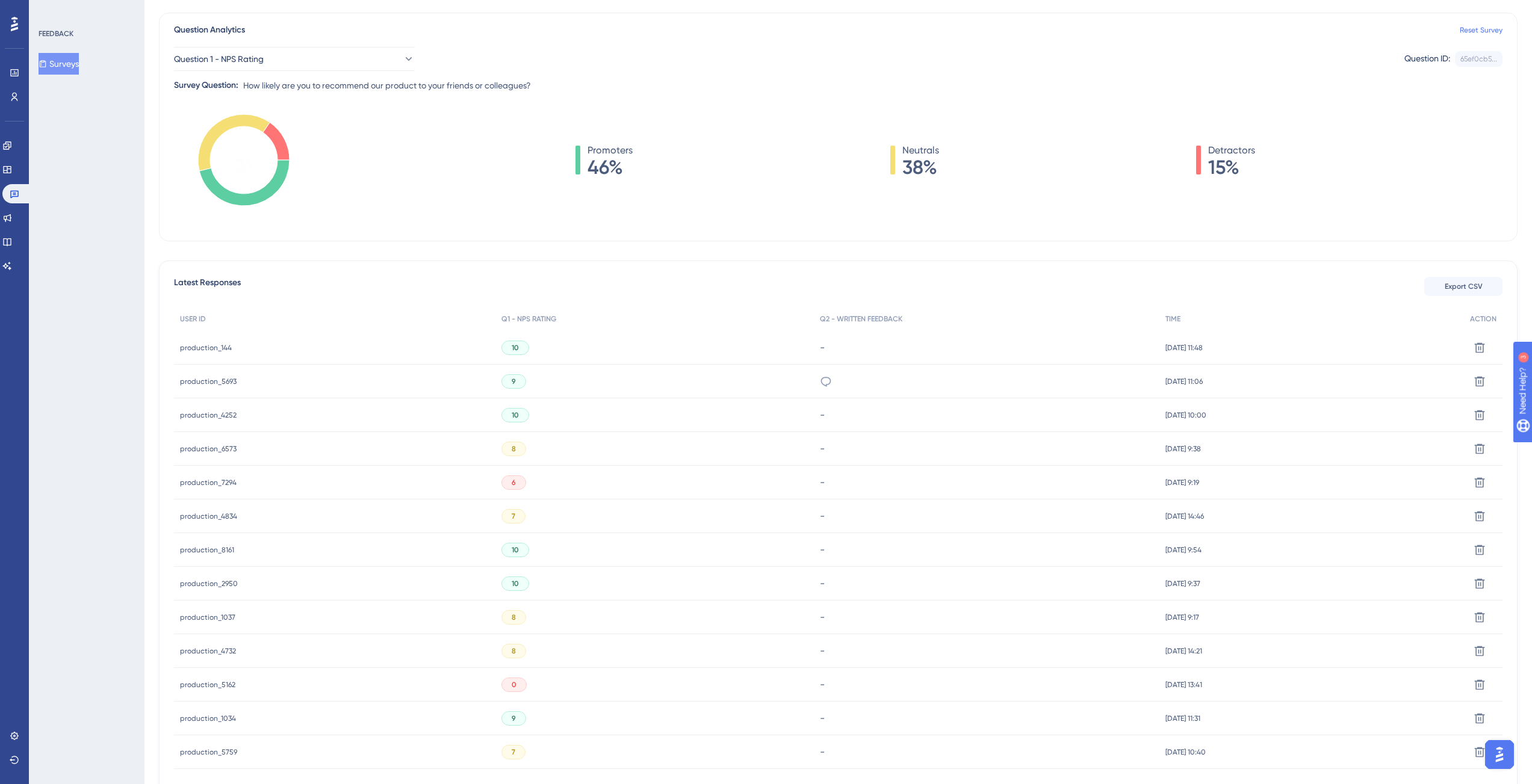
scroll to position [232, 0]
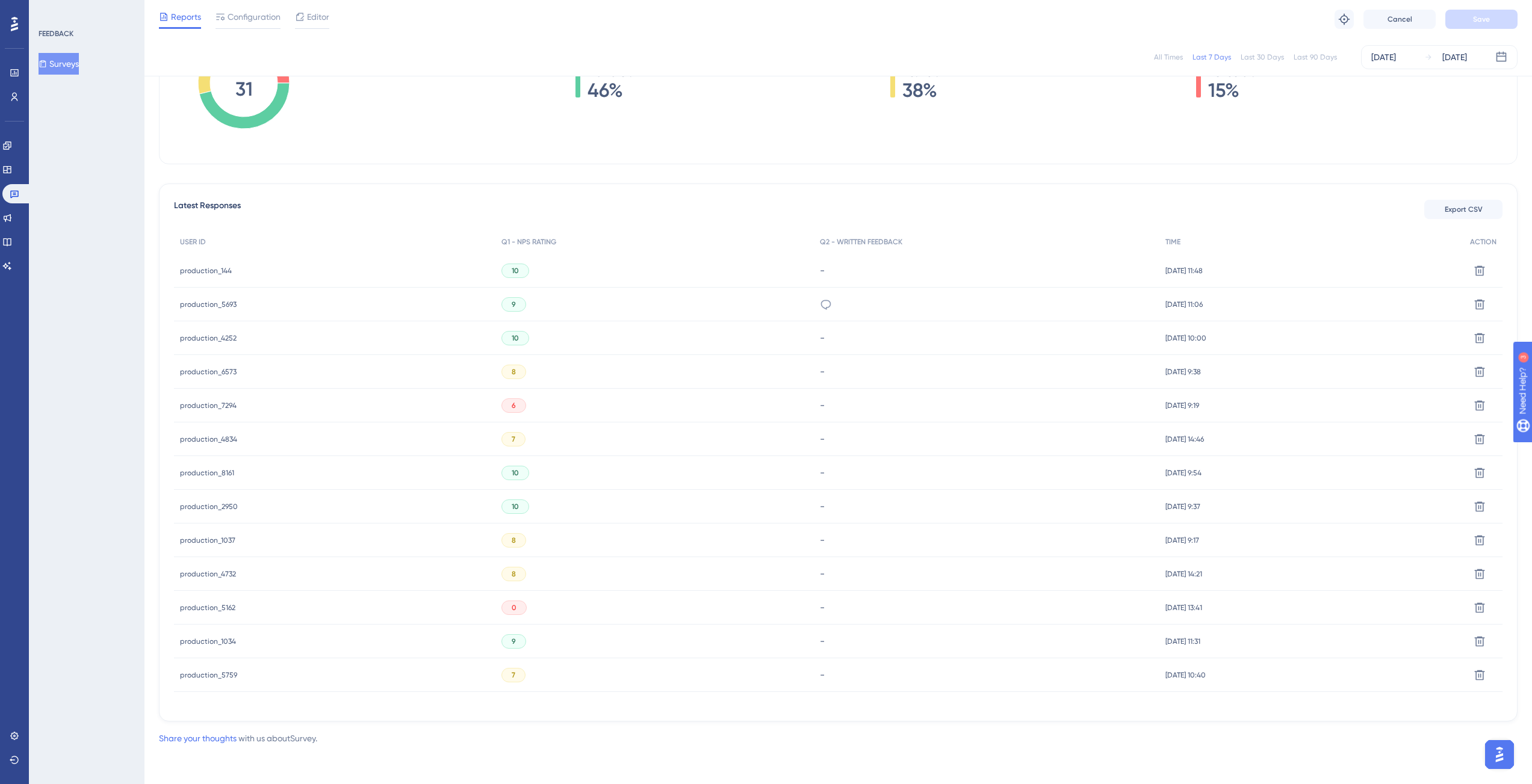
click at [511, 405] on span "6" at bounding box center [513, 405] width 4 height 9
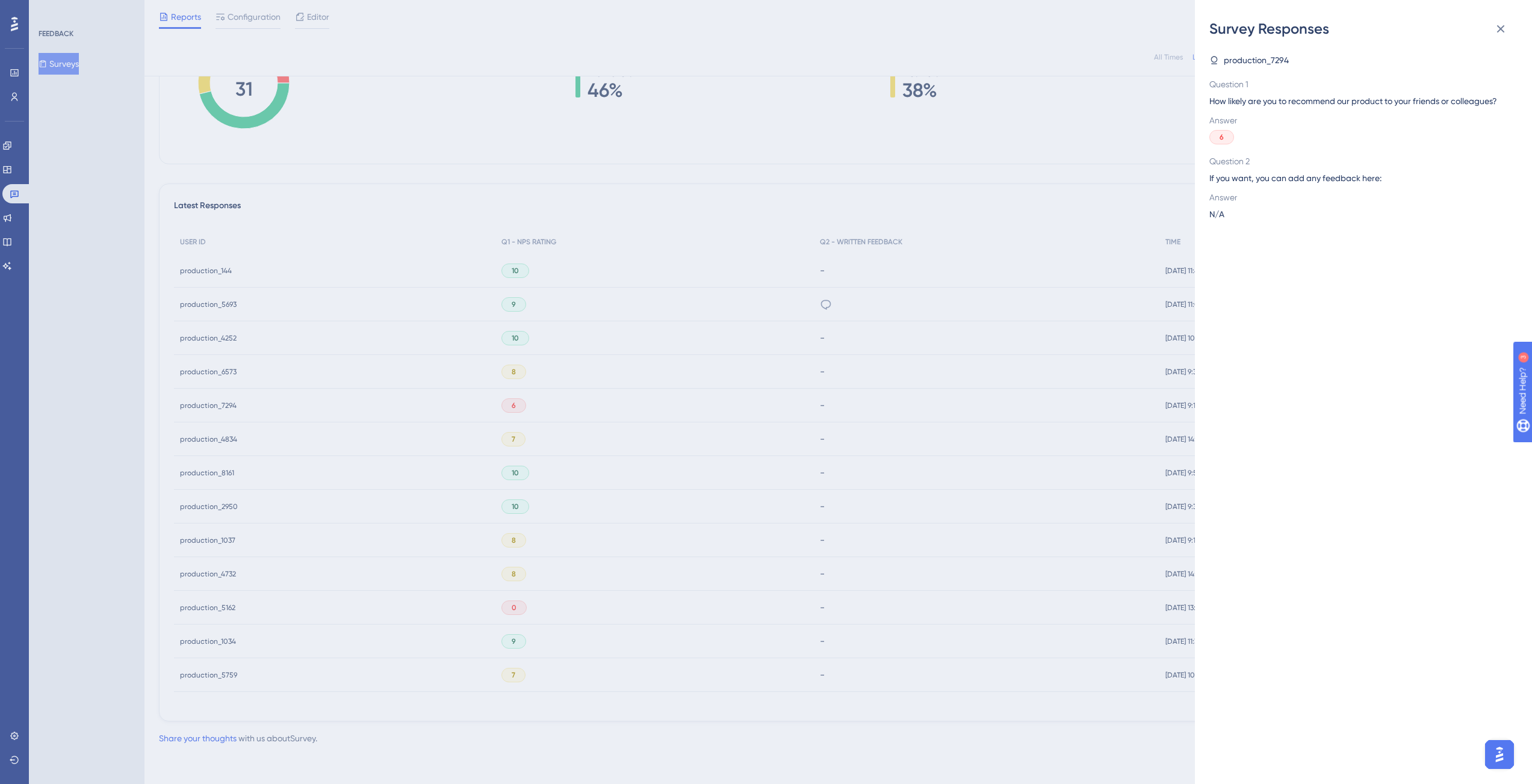
click at [595, 410] on div "Survey Responses production_7294 Question 1 How likely are you to recommend our…" at bounding box center [766, 392] width 1532 height 784
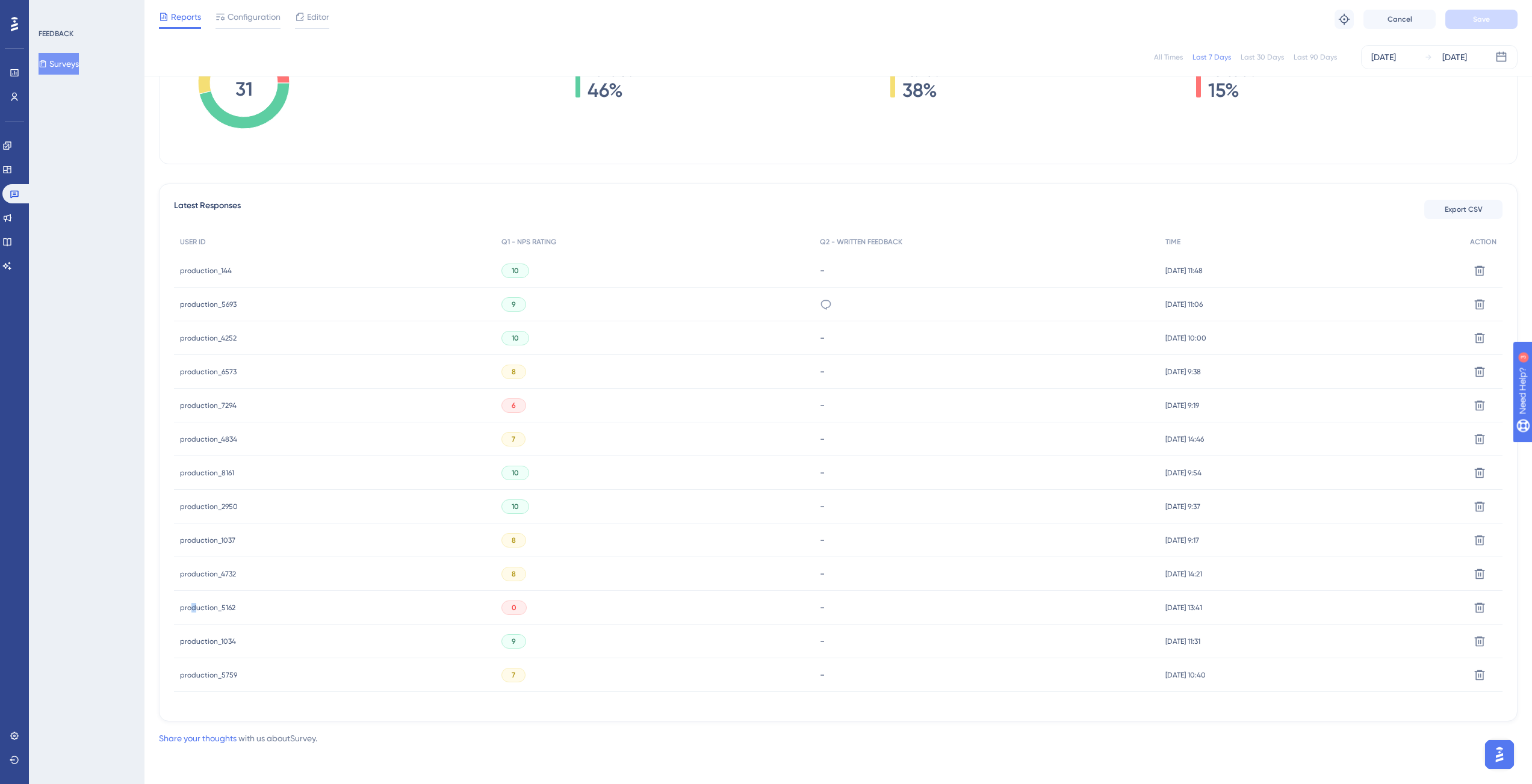
click at [193, 607] on span "production_5162" at bounding box center [207, 607] width 56 height 9
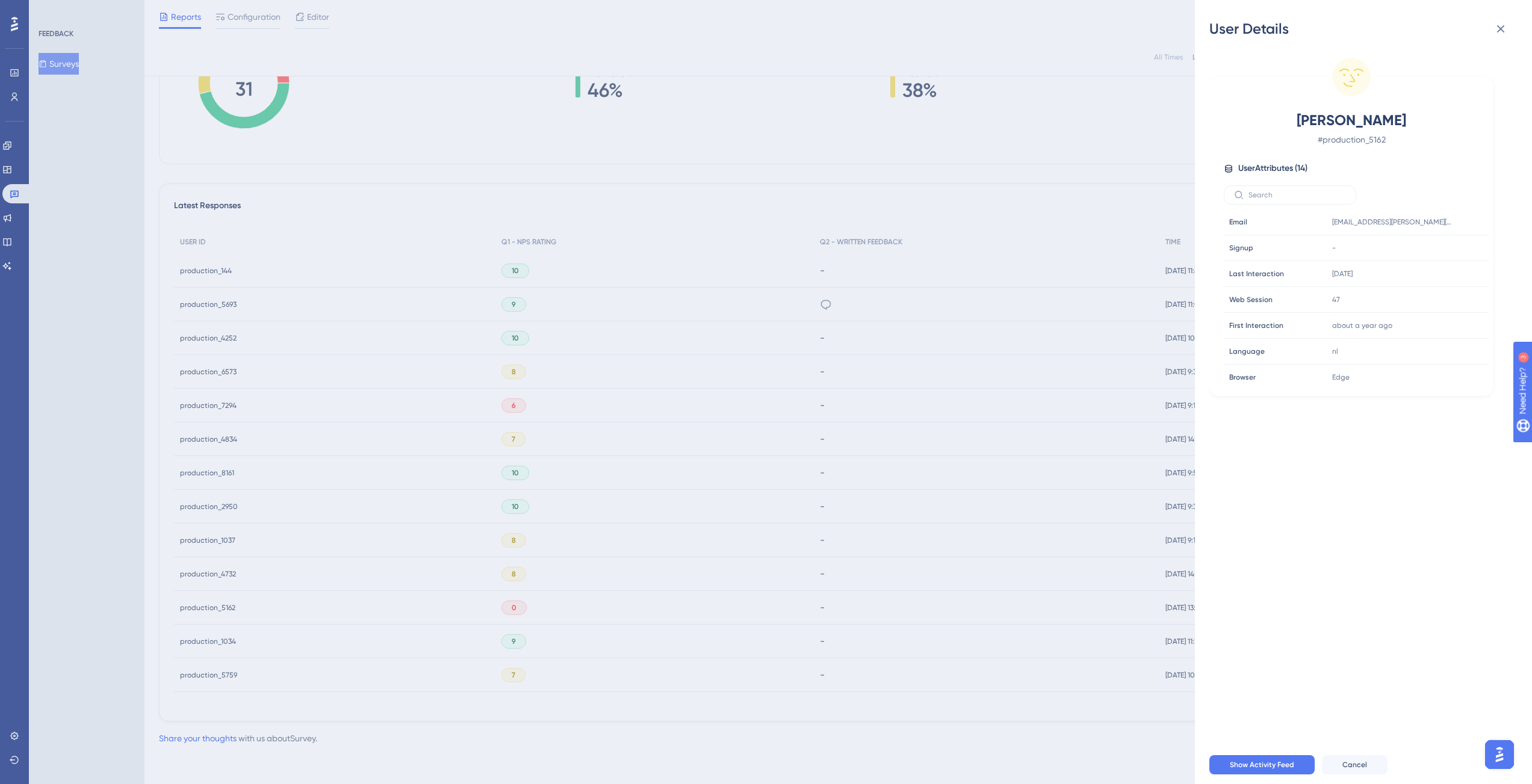
click at [399, 346] on div "User Details Michiel Siebum # production_5162 User Attributes ( 14 ) Email Emai…" at bounding box center [766, 392] width 1532 height 784
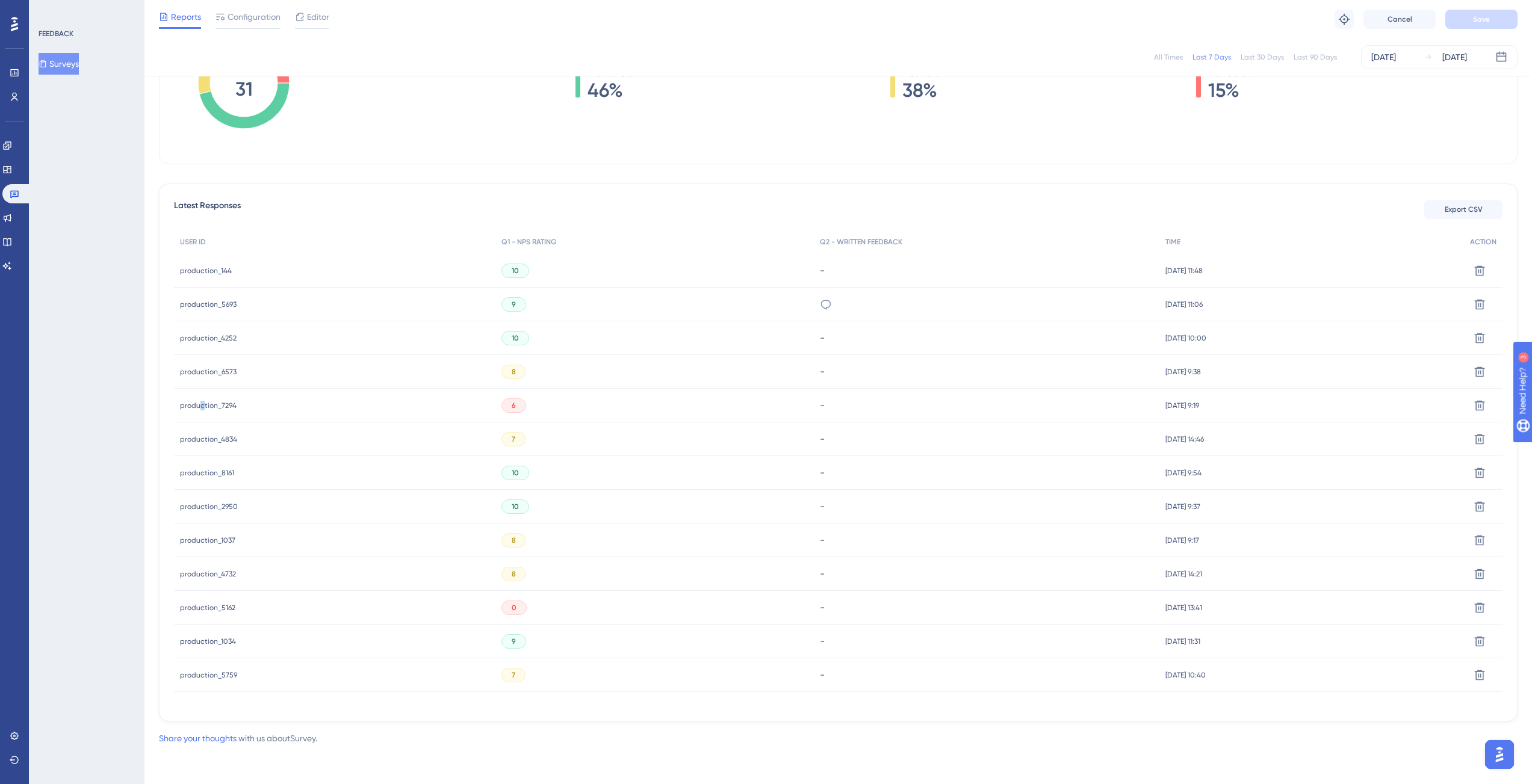
click at [198, 406] on span "production_7294" at bounding box center [208, 405] width 57 height 9
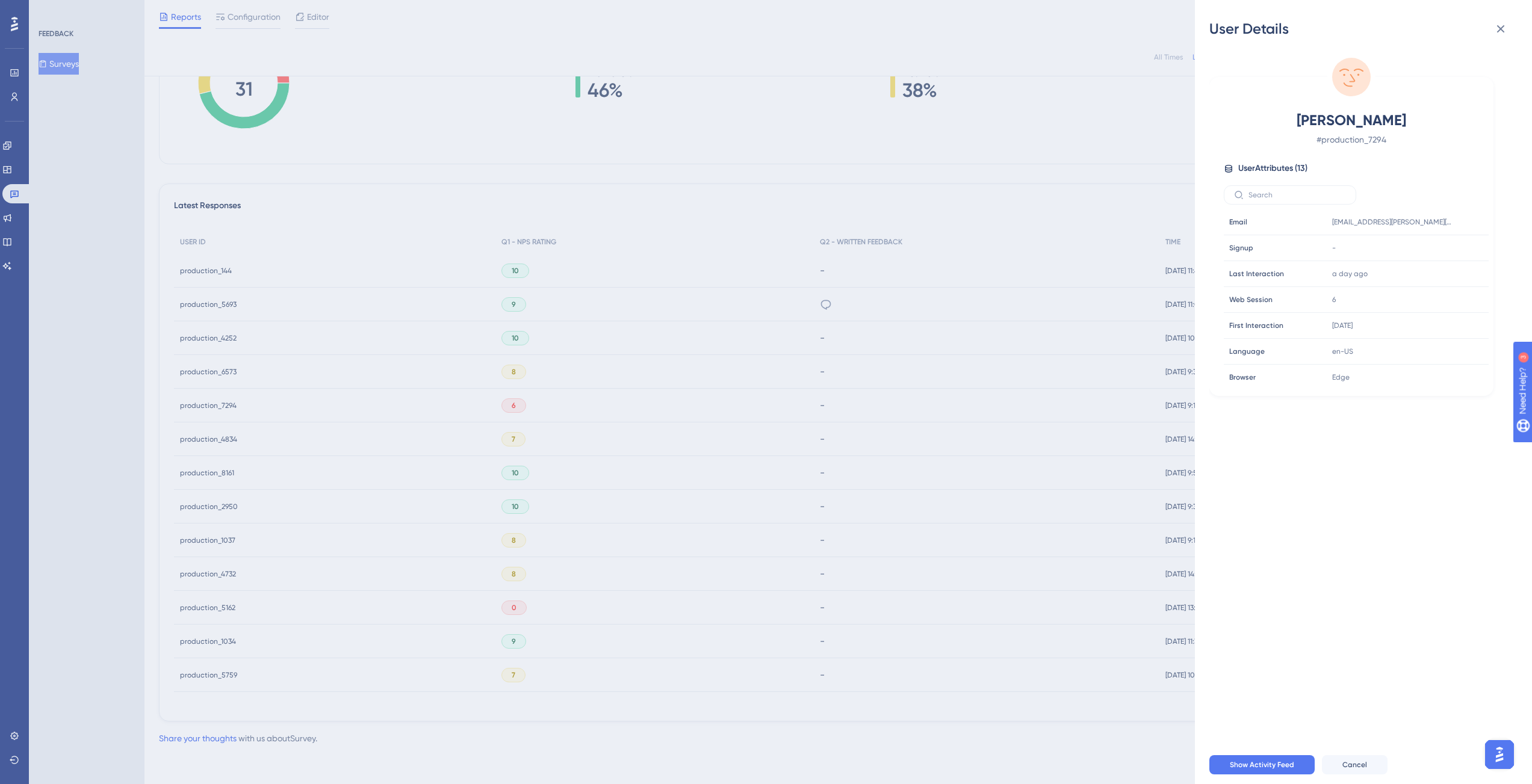
click at [604, 198] on div "User Details Marjolein De Bruyne # production_7294 User Attributes ( 13 ) Email…" at bounding box center [766, 392] width 1532 height 784
